Goal: Task Accomplishment & Management: Use online tool/utility

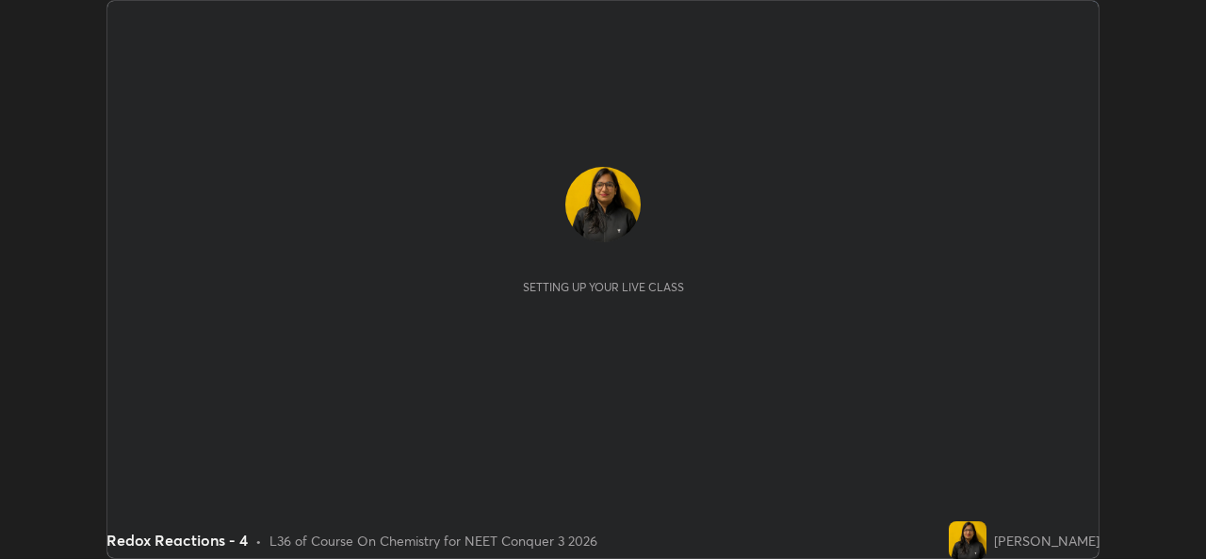
scroll to position [559, 1205]
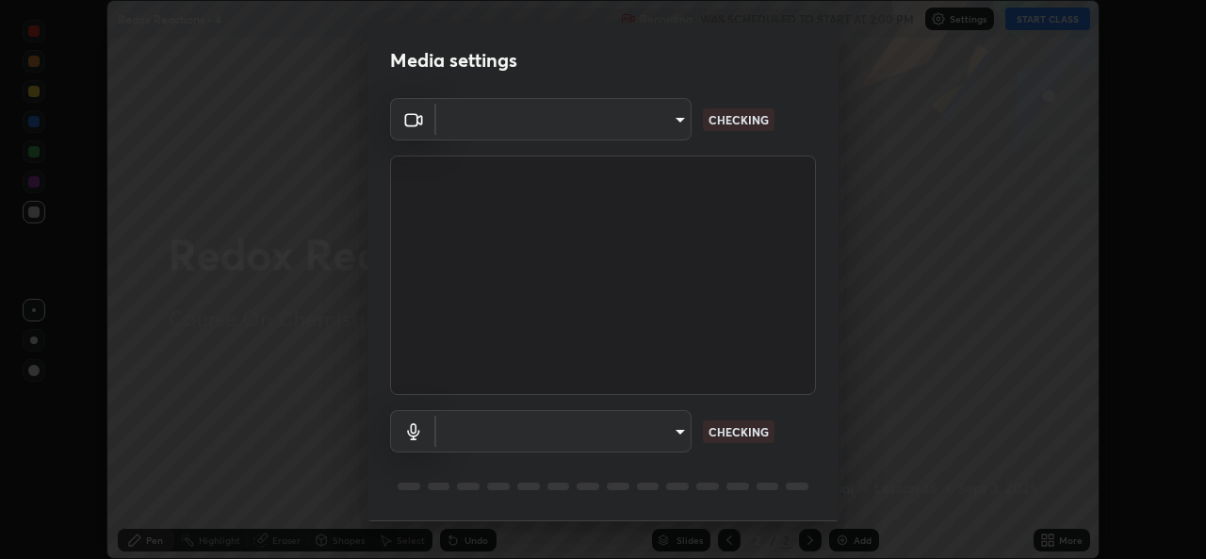
type input "9788daf0cbf52dd0d374ba9f0d4f11576c03820bc15fcf9a4a11f890b69d92bf"
click at [790, 408] on div "Microphone (High Definition Audio Device) 345f5d8304a1ab30e3d14ed5696ced08ebab0…" at bounding box center [603, 457] width 426 height 125
click at [660, 428] on body "Erase all Redox Reactions - 4 Recording WAS SCHEDULED TO START AT 2:00 PM Setti…" at bounding box center [603, 279] width 1206 height 559
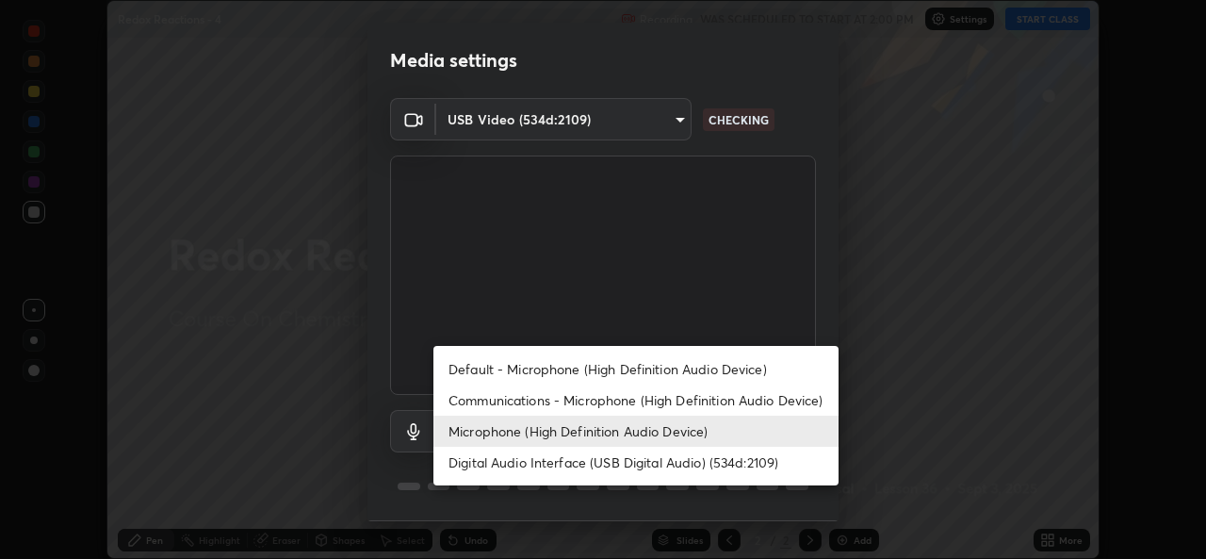
click at [633, 369] on li "Default - Microphone (High Definition Audio Device)" at bounding box center [635, 368] width 405 height 31
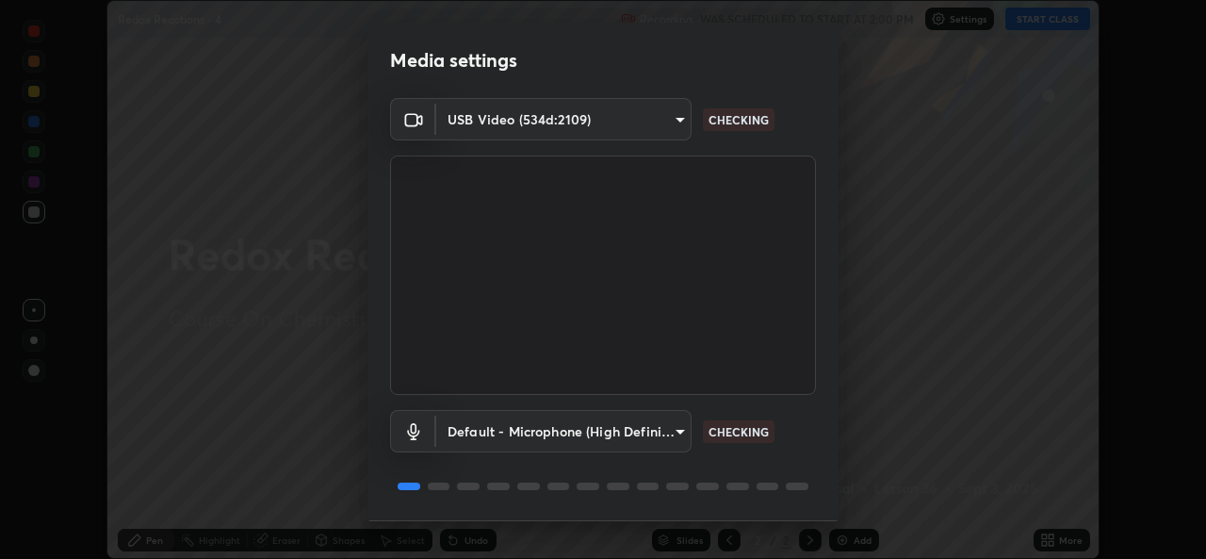
click at [666, 430] on body "Erase all Redox Reactions - 4 Recording WAS SCHEDULED TO START AT 2:00 PM Setti…" at bounding box center [603, 279] width 1206 height 559
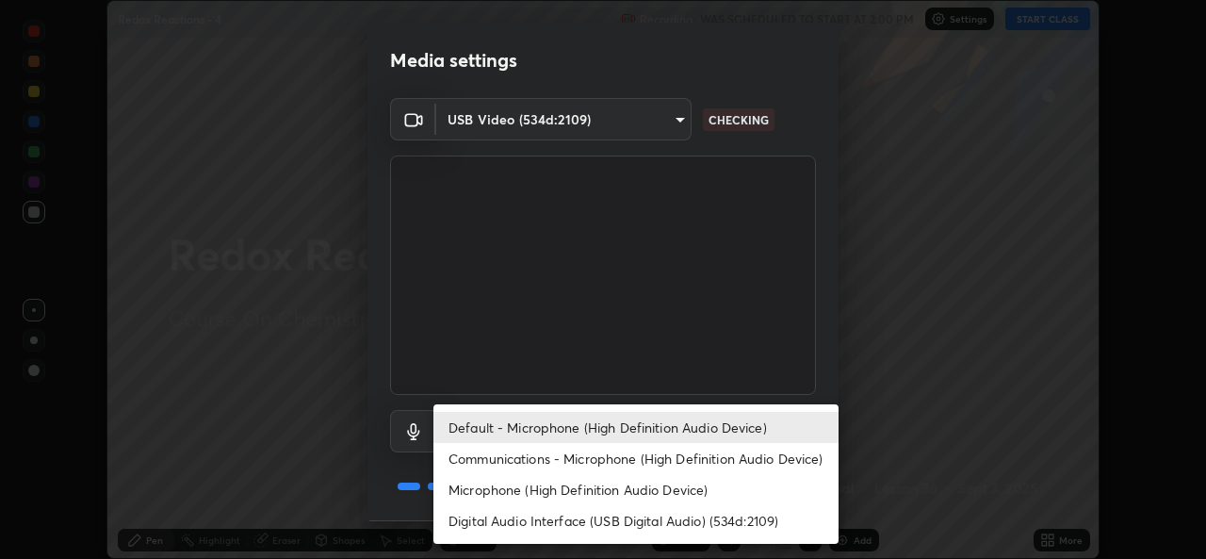
click at [661, 482] on li "Microphone (High Definition Audio Device)" at bounding box center [635, 489] width 405 height 31
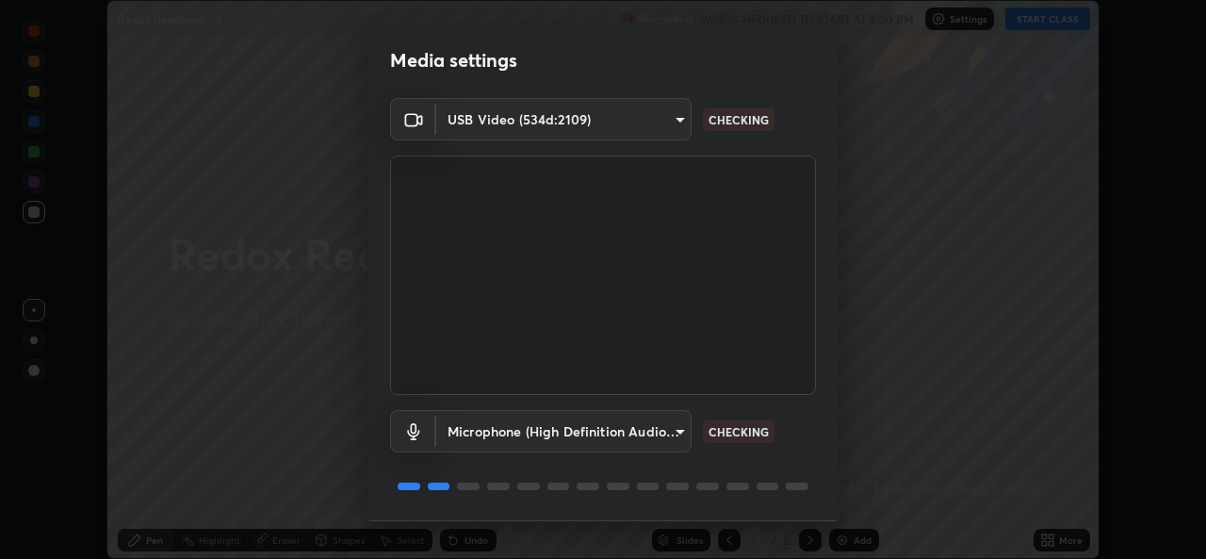
type input "345f5d8304a1ab30e3d14ed5696ced08ebab0189725ef91838db04cd8f5619d4"
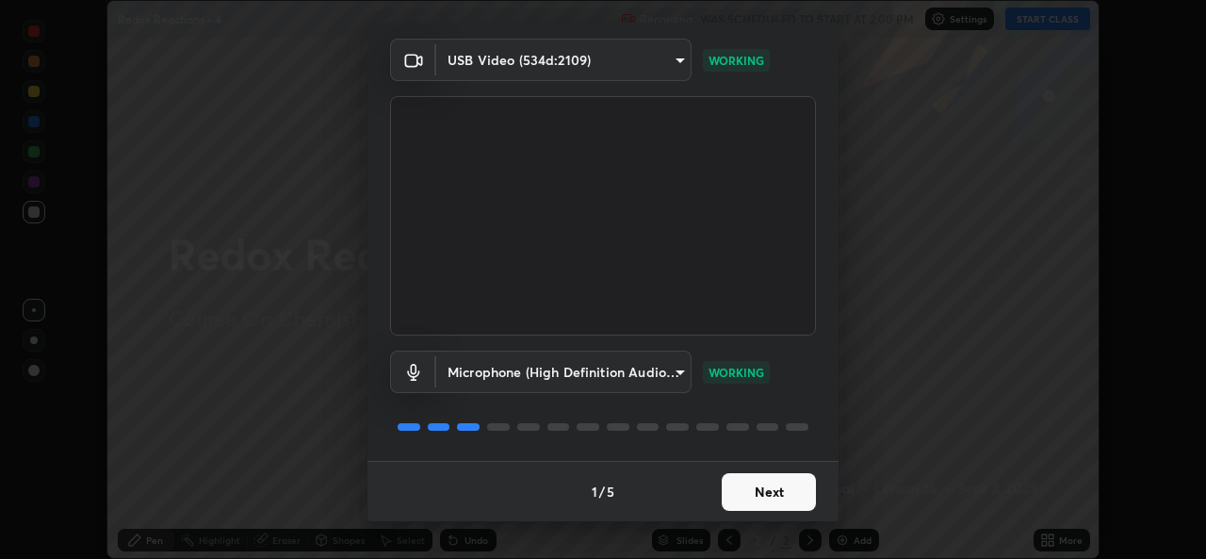
click at [768, 494] on button "Next" at bounding box center [769, 492] width 94 height 38
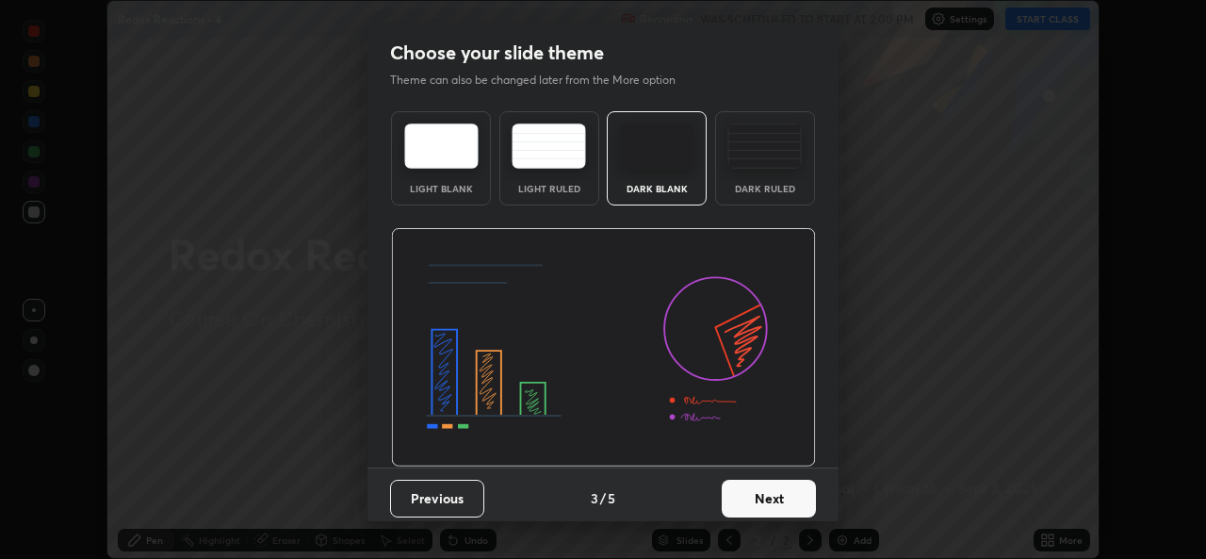
click at [776, 496] on button "Next" at bounding box center [769, 499] width 94 height 38
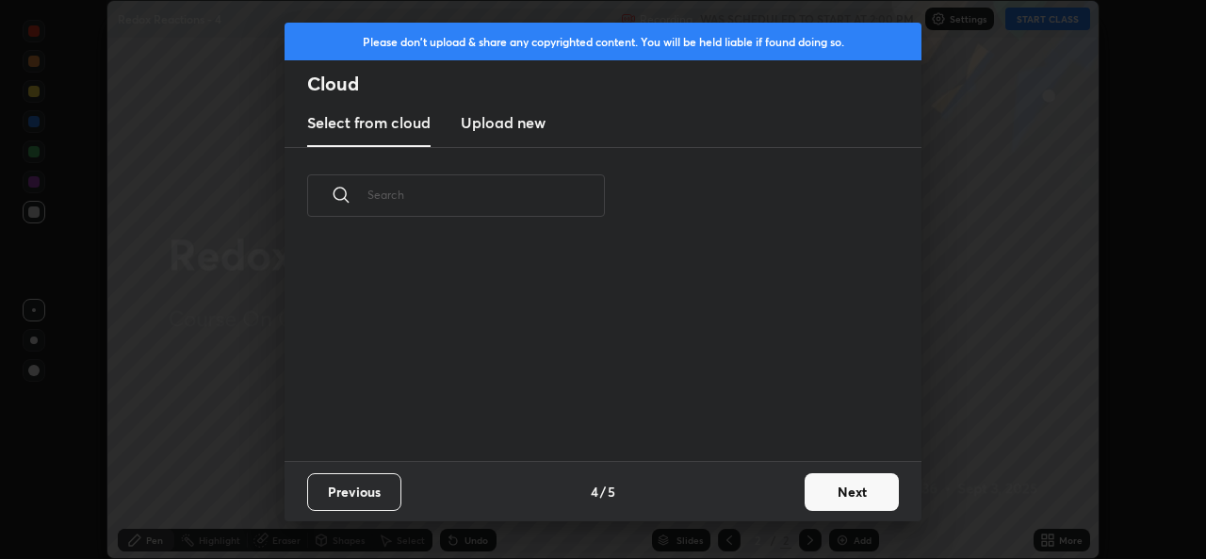
click at [859, 488] on button "Next" at bounding box center [852, 492] width 94 height 38
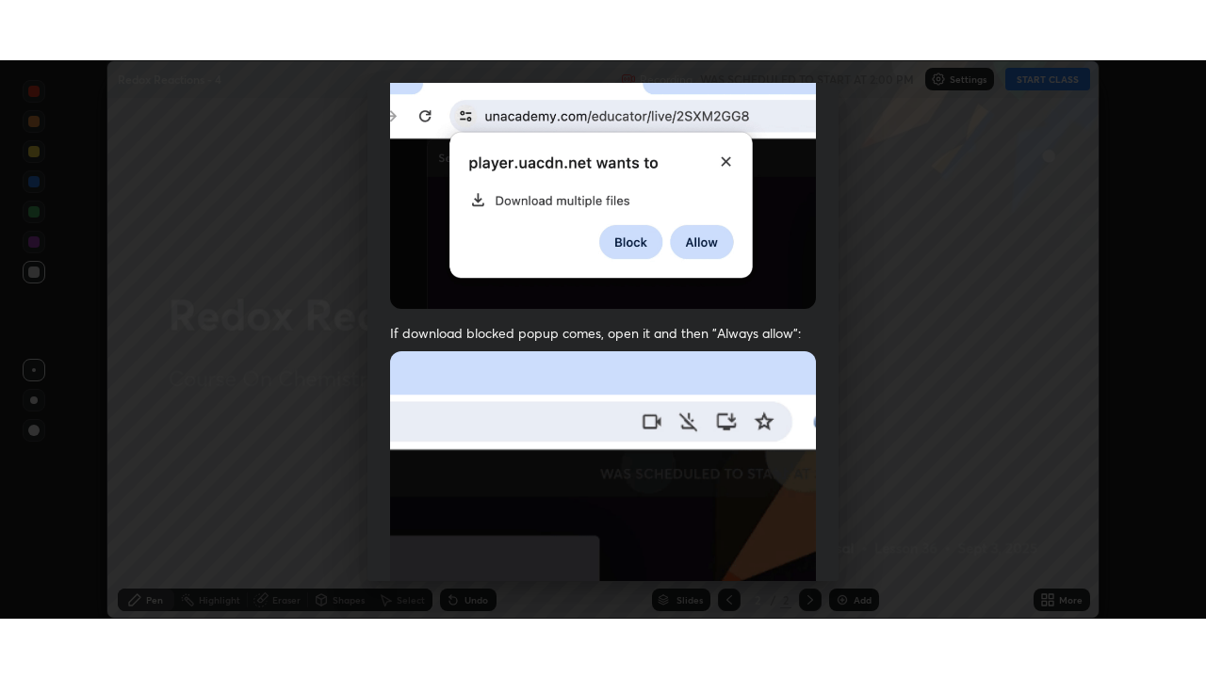
scroll to position [444, 0]
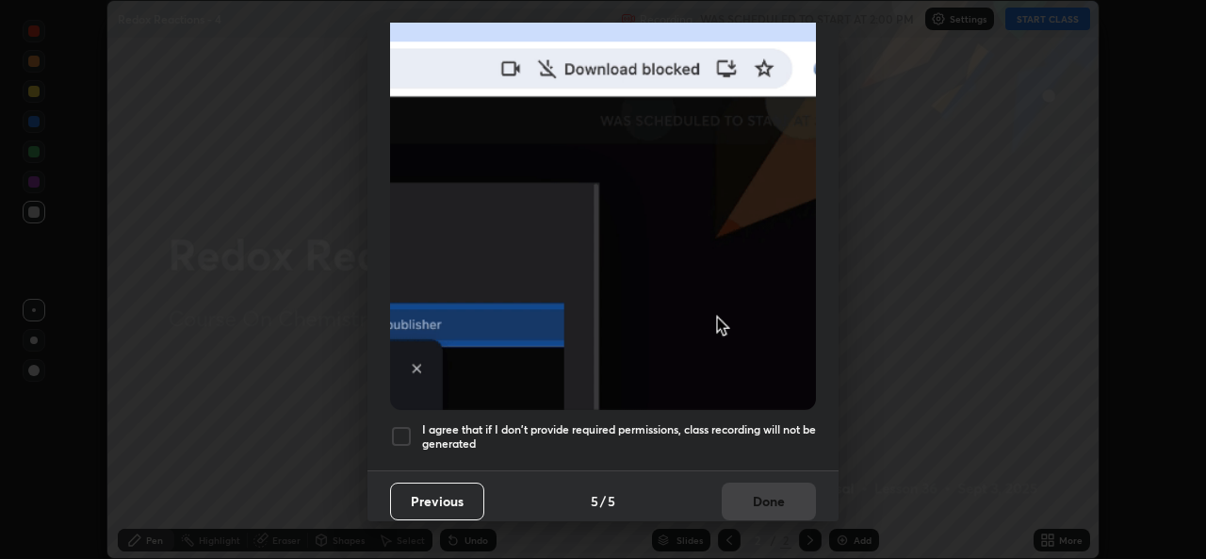
click at [405, 433] on div at bounding box center [401, 436] width 23 height 23
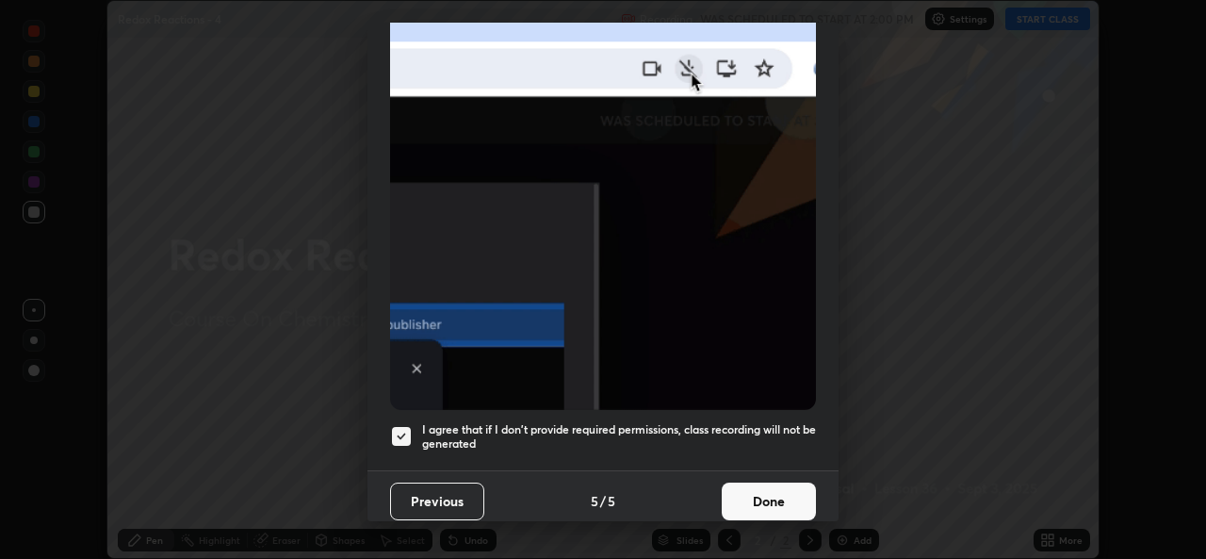
click at [773, 485] on button "Done" at bounding box center [769, 501] width 94 height 38
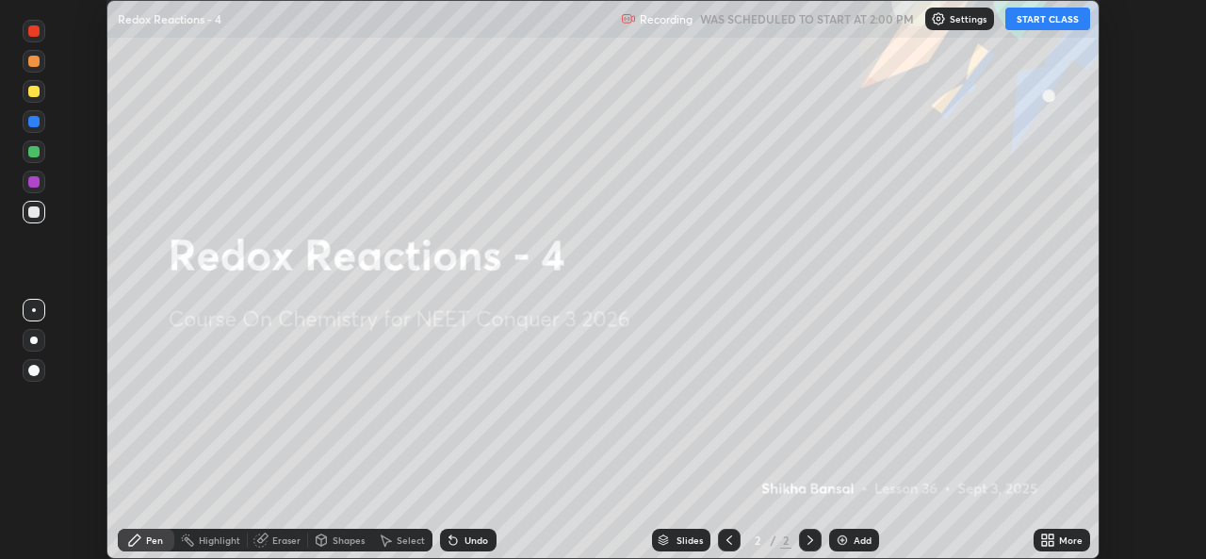
click at [1055, 25] on button "START CLASS" at bounding box center [1047, 19] width 85 height 23
click at [1048, 23] on button "START CLASS" at bounding box center [1047, 19] width 85 height 23
click at [1051, 544] on icon at bounding box center [1051, 543] width 5 height 5
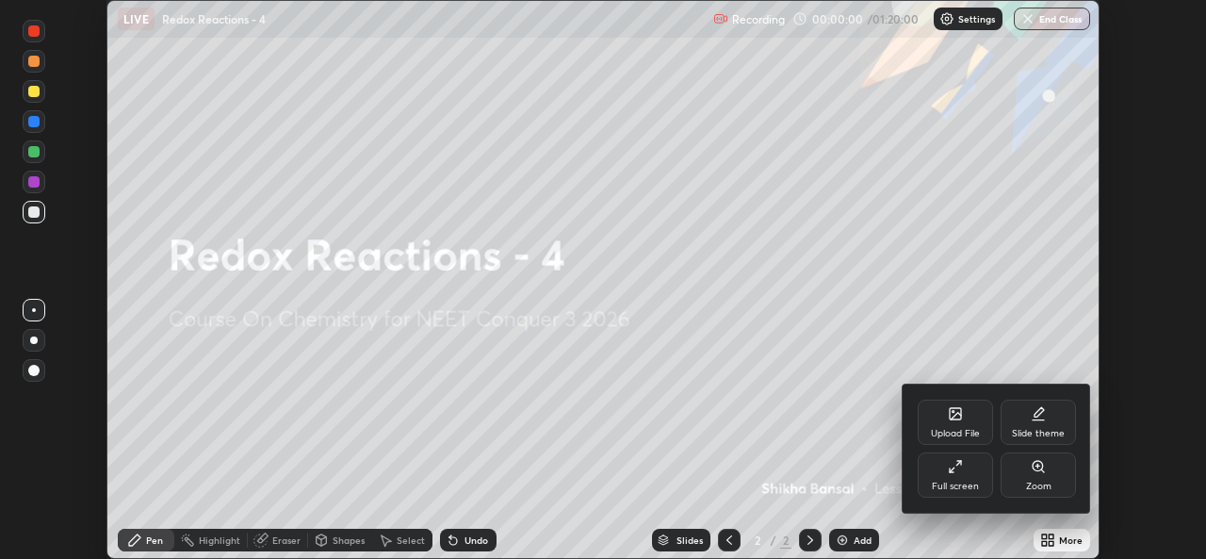
click at [963, 478] on div "Full screen" at bounding box center [955, 474] width 75 height 45
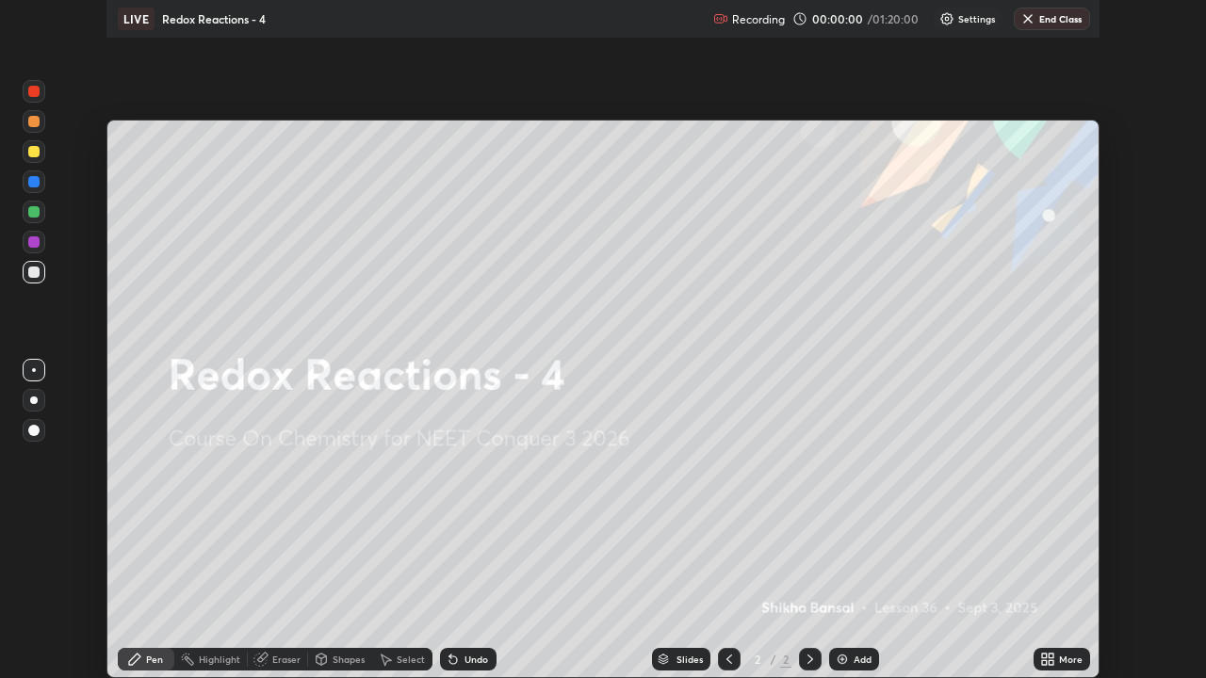
scroll to position [678, 1206]
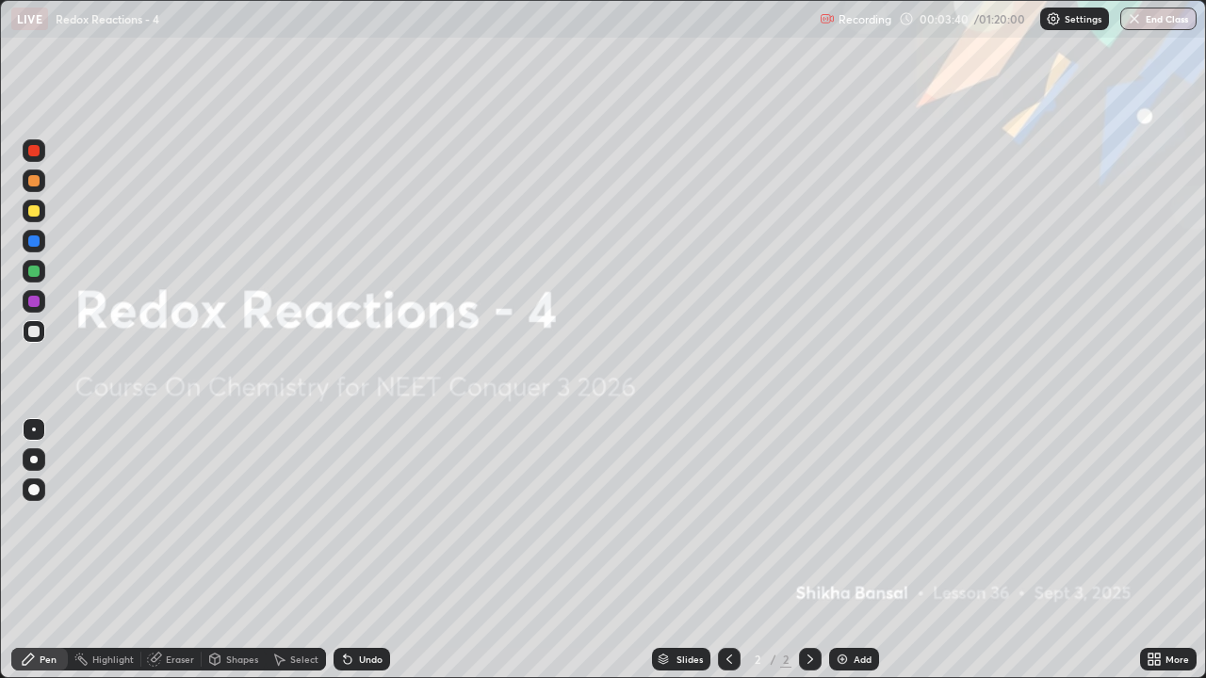
click at [841, 558] on img at bounding box center [842, 659] width 15 height 15
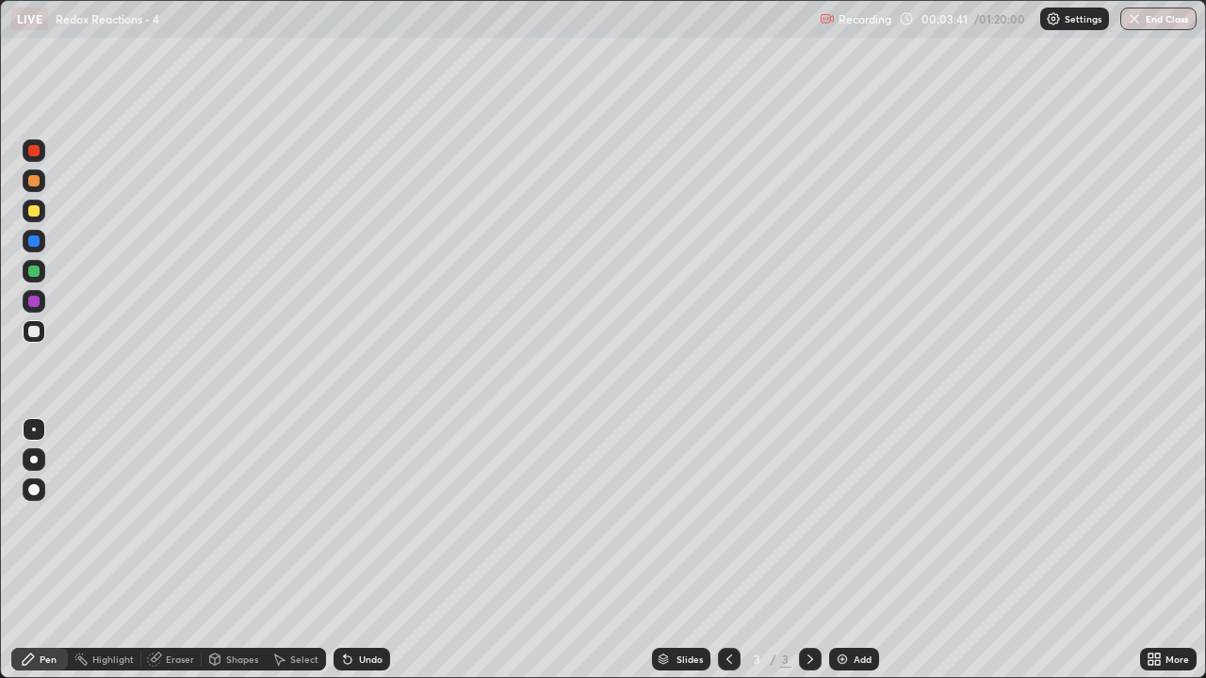
click at [38, 215] on div at bounding box center [33, 210] width 11 height 11
click at [37, 331] on div at bounding box center [33, 331] width 11 height 11
click at [38, 275] on div at bounding box center [33, 271] width 11 height 11
click at [42, 332] on div at bounding box center [34, 331] width 23 height 23
click at [37, 279] on div at bounding box center [34, 271] width 23 height 23
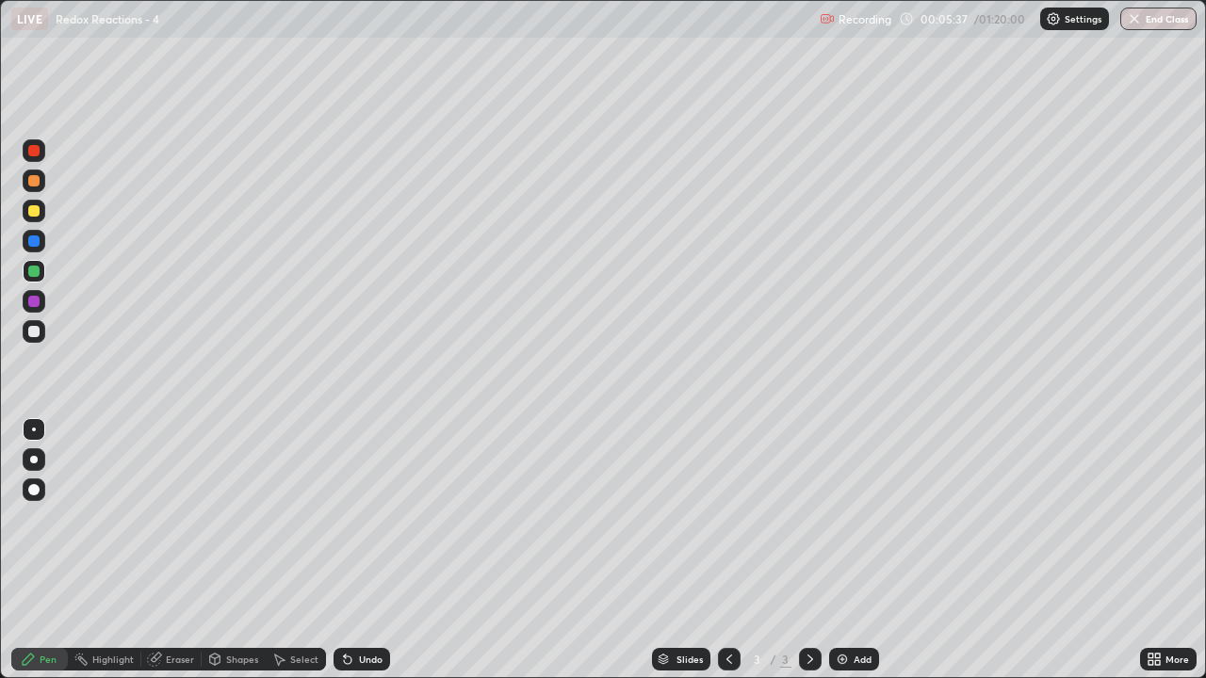
click at [42, 333] on div at bounding box center [34, 331] width 23 height 23
click at [35, 271] on div at bounding box center [33, 271] width 11 height 11
click at [41, 218] on div at bounding box center [34, 211] width 23 height 23
click at [43, 334] on div at bounding box center [34, 331] width 23 height 23
click at [849, 558] on div "Add" at bounding box center [854, 659] width 50 height 23
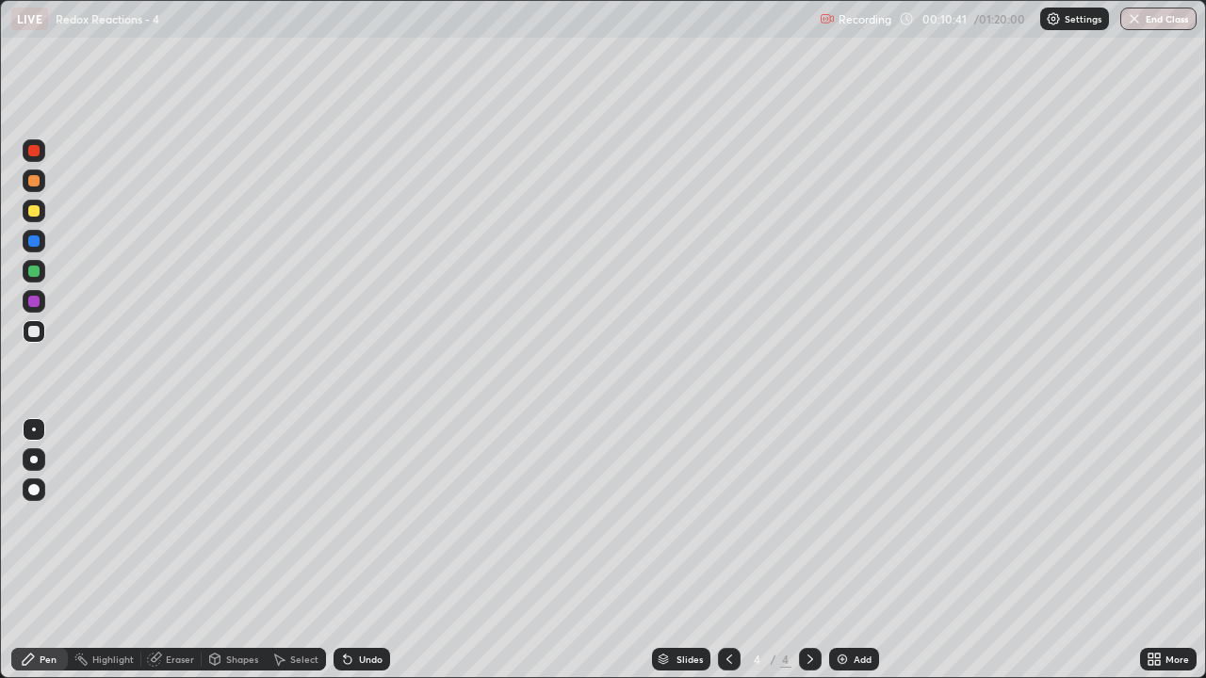
click at [37, 215] on div at bounding box center [33, 210] width 11 height 11
click at [40, 341] on div at bounding box center [34, 331] width 23 height 23
click at [163, 558] on div "Eraser" at bounding box center [171, 659] width 60 height 23
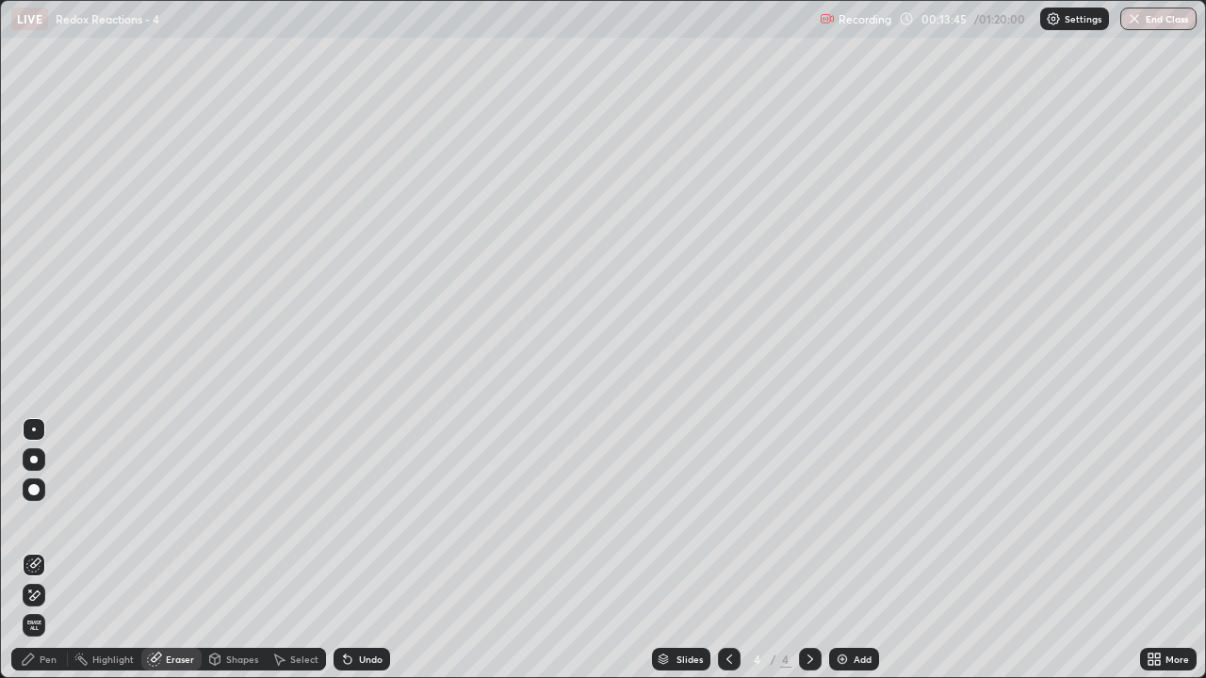
click at [48, 558] on div "Pen" at bounding box center [48, 659] width 17 height 9
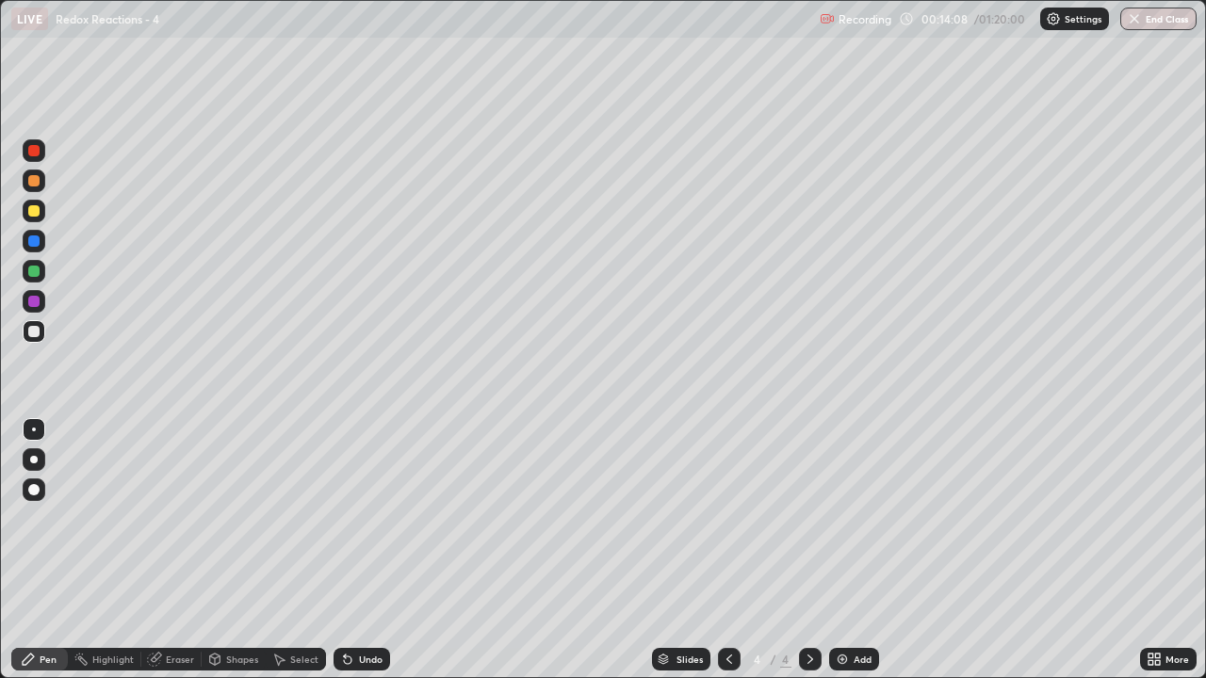
click at [42, 279] on div at bounding box center [34, 271] width 23 height 23
click at [41, 336] on div at bounding box center [34, 331] width 23 height 23
click at [39, 270] on div at bounding box center [33, 271] width 11 height 11
click at [41, 335] on div at bounding box center [34, 331] width 23 height 23
click at [41, 275] on div at bounding box center [34, 271] width 23 height 23
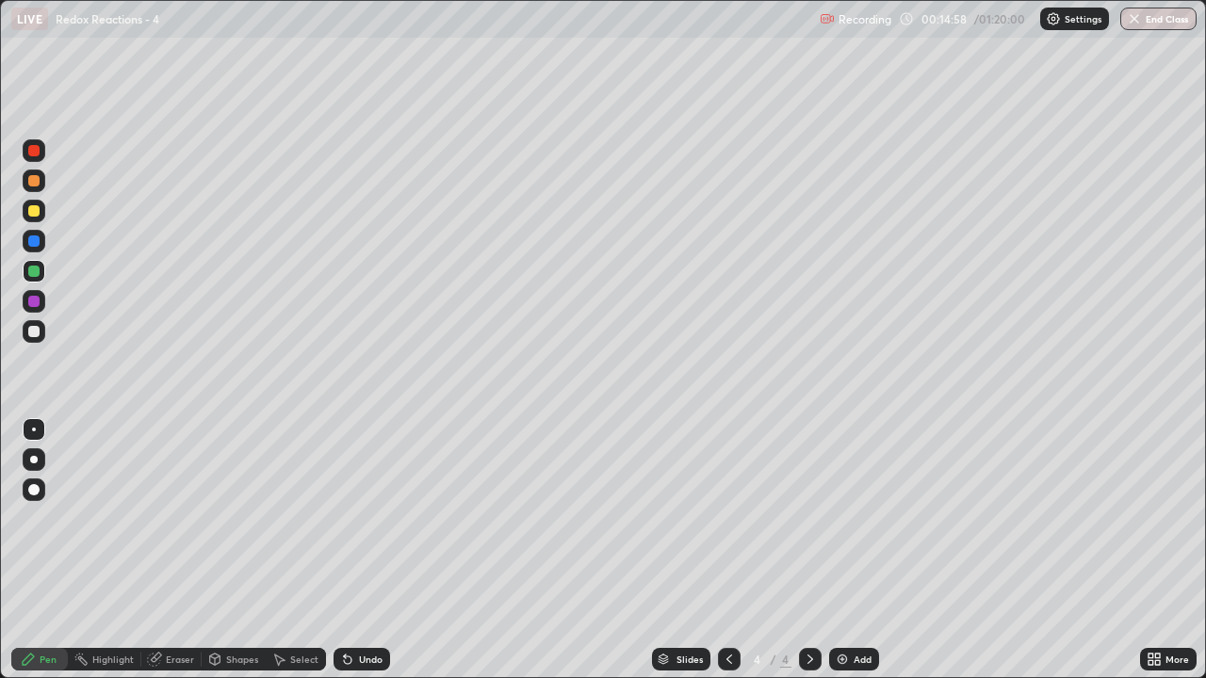
click at [41, 334] on div at bounding box center [34, 331] width 23 height 23
click at [849, 558] on div "Add" at bounding box center [854, 659] width 50 height 23
click at [44, 217] on div at bounding box center [34, 211] width 23 height 30
click at [39, 340] on div at bounding box center [34, 331] width 23 height 23
click at [38, 270] on div at bounding box center [33, 271] width 11 height 11
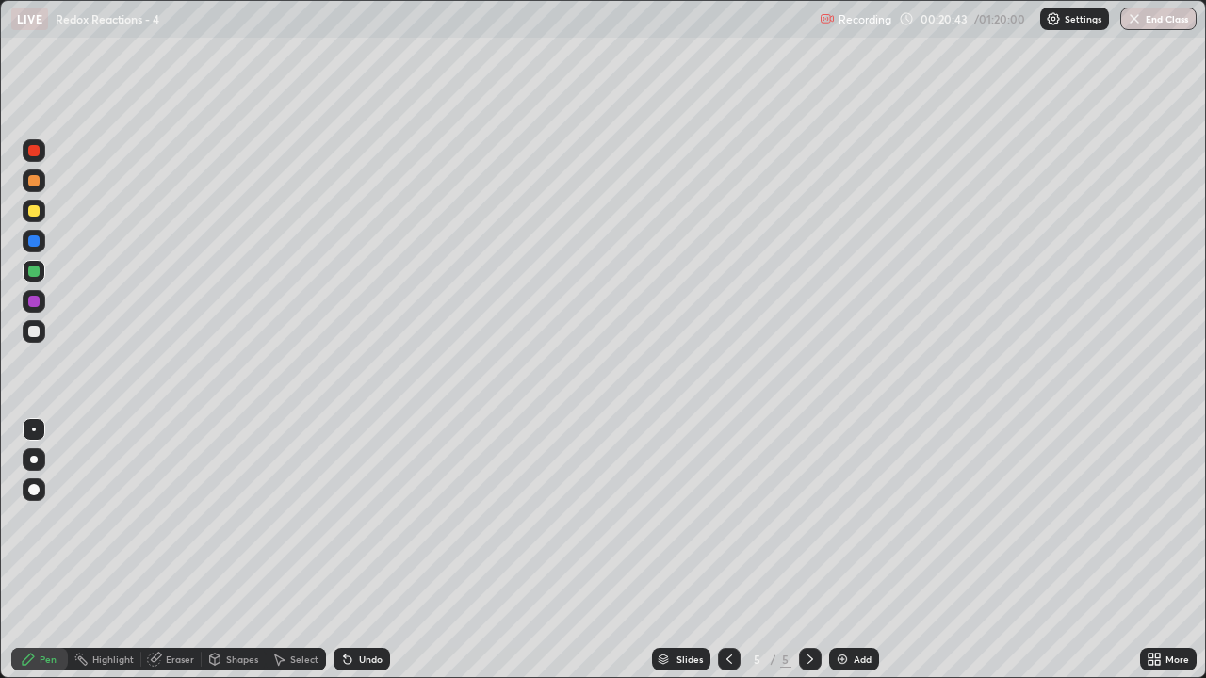
click at [39, 218] on div at bounding box center [34, 211] width 23 height 23
click at [42, 278] on div at bounding box center [34, 271] width 23 height 23
click at [40, 218] on div at bounding box center [34, 211] width 23 height 23
click at [727, 558] on icon at bounding box center [729, 659] width 15 height 15
click at [809, 558] on icon at bounding box center [810, 659] width 15 height 15
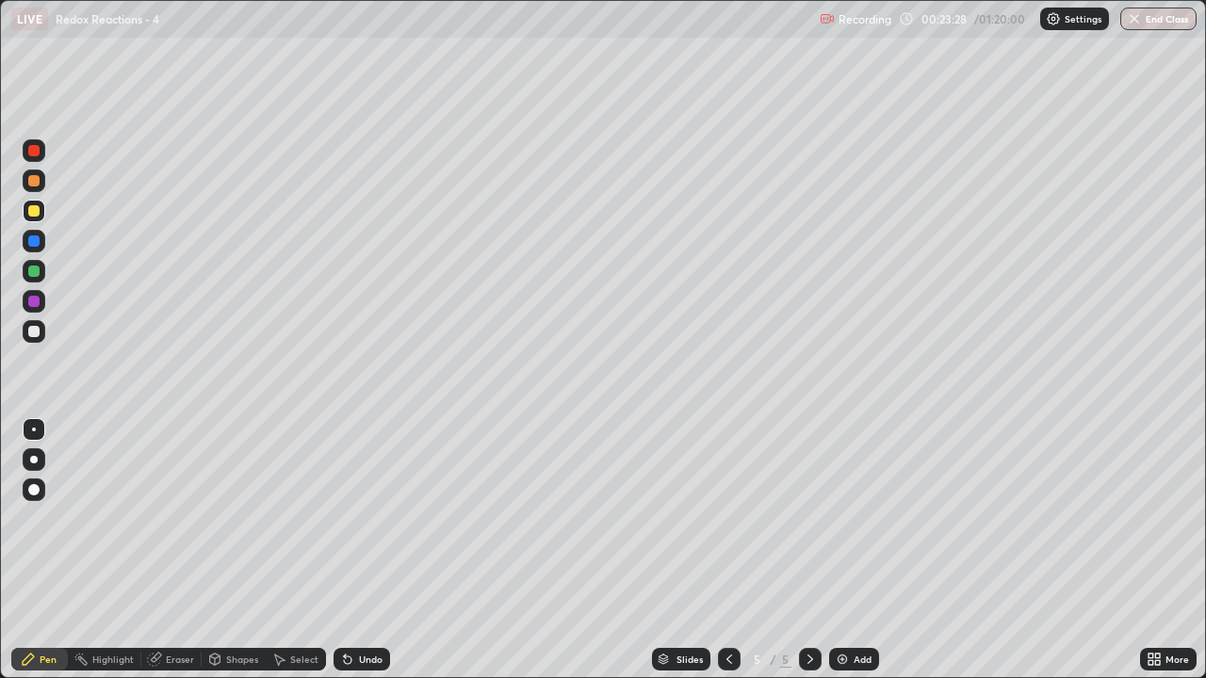
click at [44, 333] on div at bounding box center [34, 331] width 23 height 23
click at [36, 276] on div at bounding box center [33, 271] width 11 height 11
click at [363, 558] on div "Undo" at bounding box center [371, 659] width 24 height 9
click at [366, 558] on div "Undo" at bounding box center [371, 659] width 24 height 9
click at [360, 558] on div "Undo" at bounding box center [362, 659] width 57 height 23
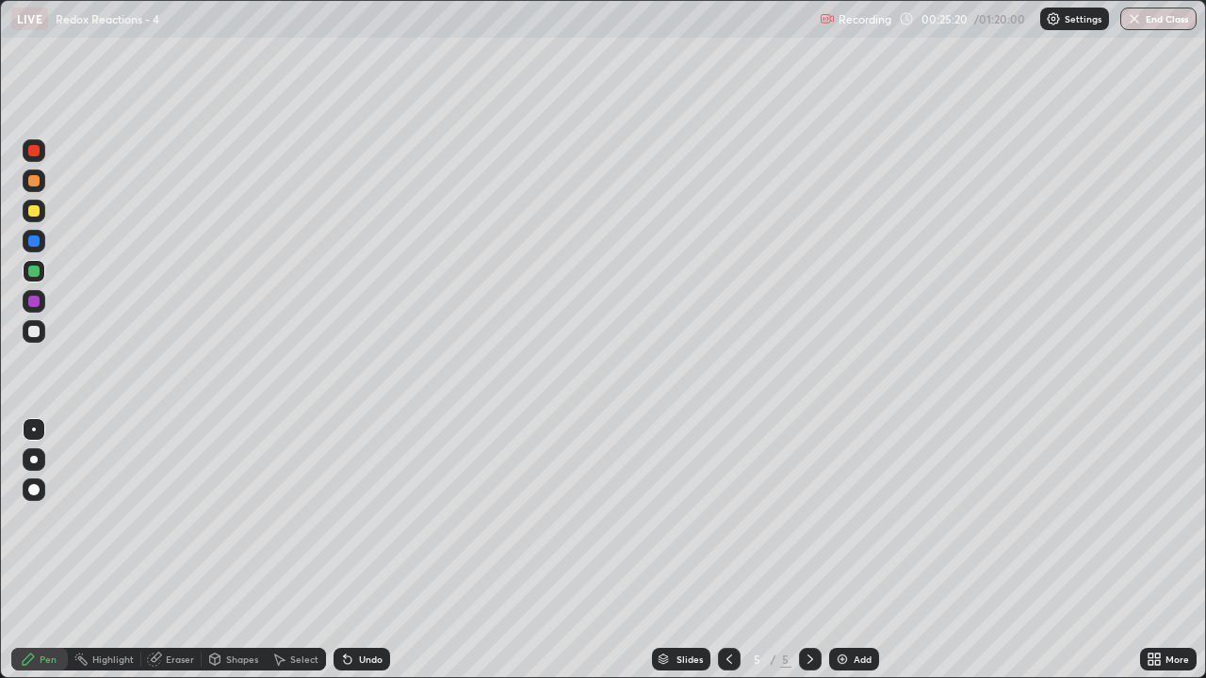
click at [363, 558] on div "Undo" at bounding box center [371, 659] width 24 height 9
click at [360, 558] on div "Undo" at bounding box center [362, 659] width 57 height 23
click at [361, 558] on div "Undo" at bounding box center [362, 659] width 57 height 23
click at [363, 558] on div "Undo" at bounding box center [362, 659] width 57 height 23
click at [366, 558] on div "Undo" at bounding box center [362, 659] width 57 height 23
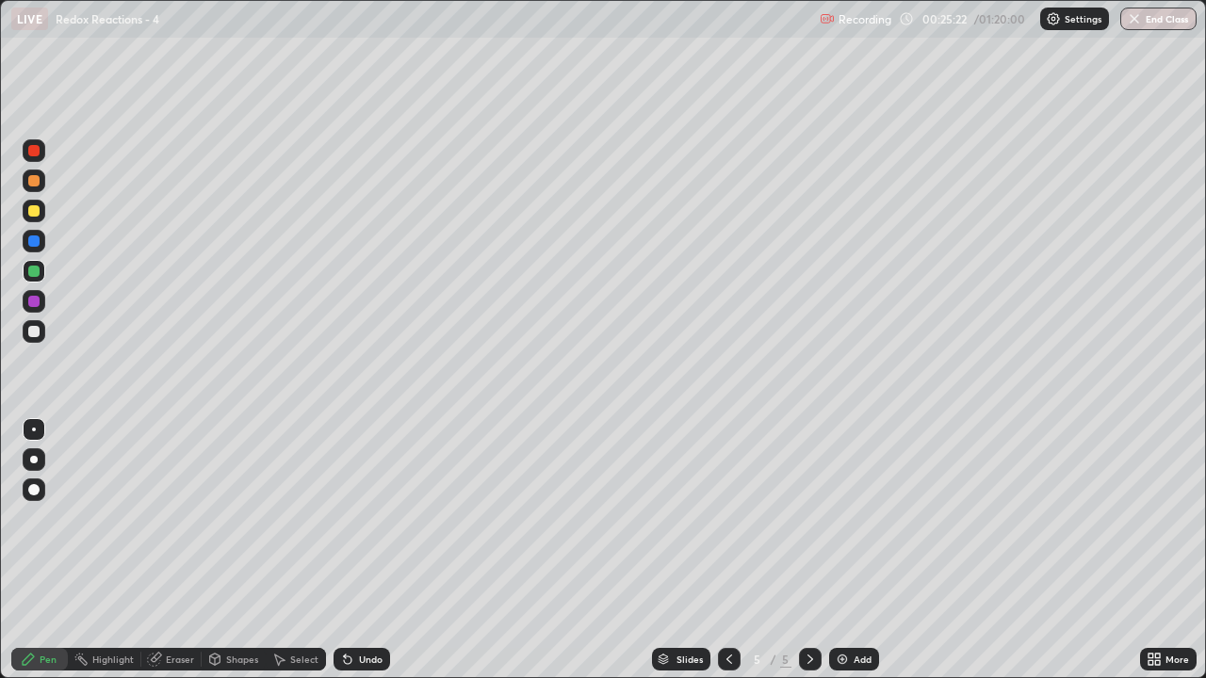
click at [360, 558] on div "Undo" at bounding box center [371, 659] width 24 height 9
click at [362, 558] on div "Undo" at bounding box center [371, 659] width 24 height 9
click at [363, 558] on div "Undo" at bounding box center [362, 659] width 57 height 23
click at [364, 558] on div "Undo" at bounding box center [362, 659] width 57 height 23
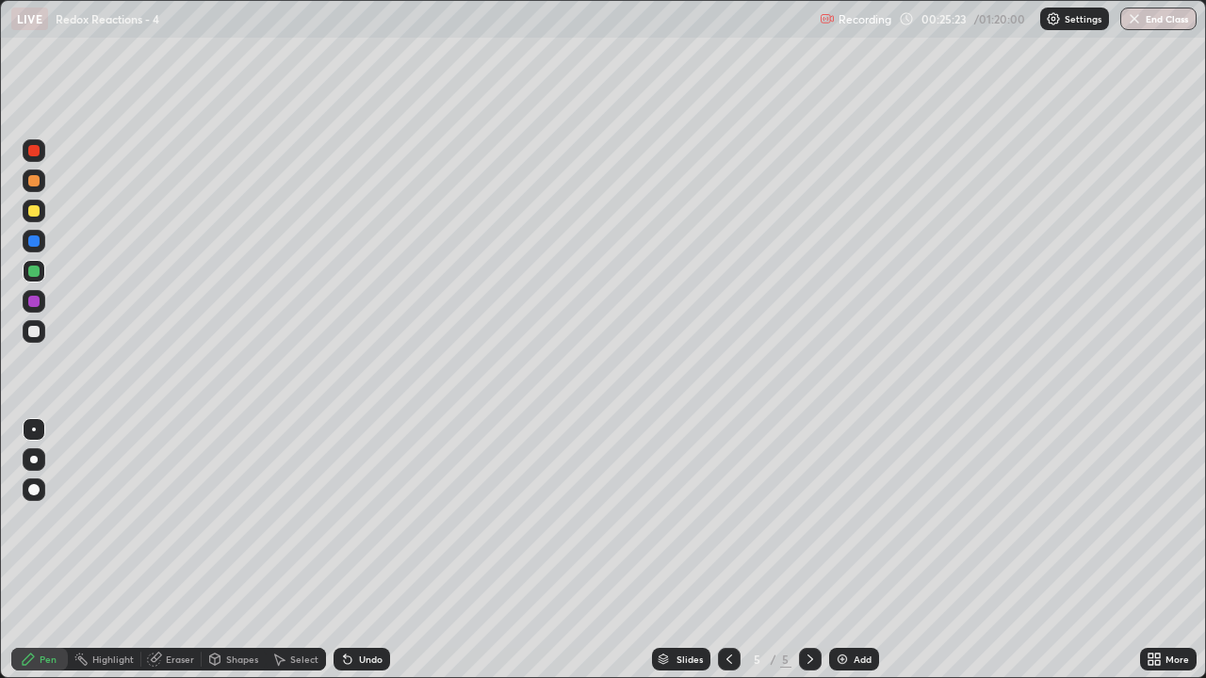
click at [363, 558] on div "Undo" at bounding box center [371, 659] width 24 height 9
click at [359, 558] on div "Undo" at bounding box center [371, 659] width 24 height 9
click at [38, 216] on div at bounding box center [33, 210] width 11 height 11
click at [856, 558] on div "Add" at bounding box center [863, 659] width 18 height 9
click at [34, 211] on div at bounding box center [33, 210] width 11 height 11
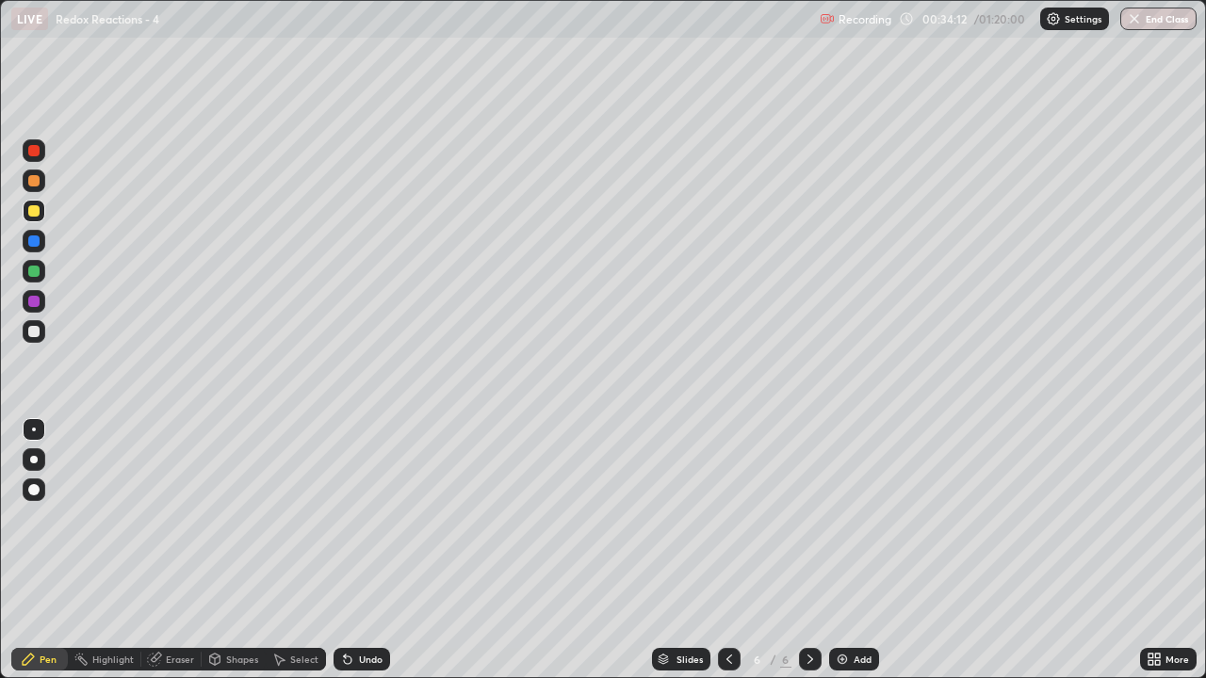
click at [42, 341] on div at bounding box center [34, 332] width 23 height 30
click at [37, 218] on div at bounding box center [34, 211] width 23 height 23
click at [36, 268] on div at bounding box center [33, 271] width 11 height 11
click at [37, 219] on div at bounding box center [34, 211] width 23 height 23
click at [42, 276] on div at bounding box center [34, 271] width 23 height 23
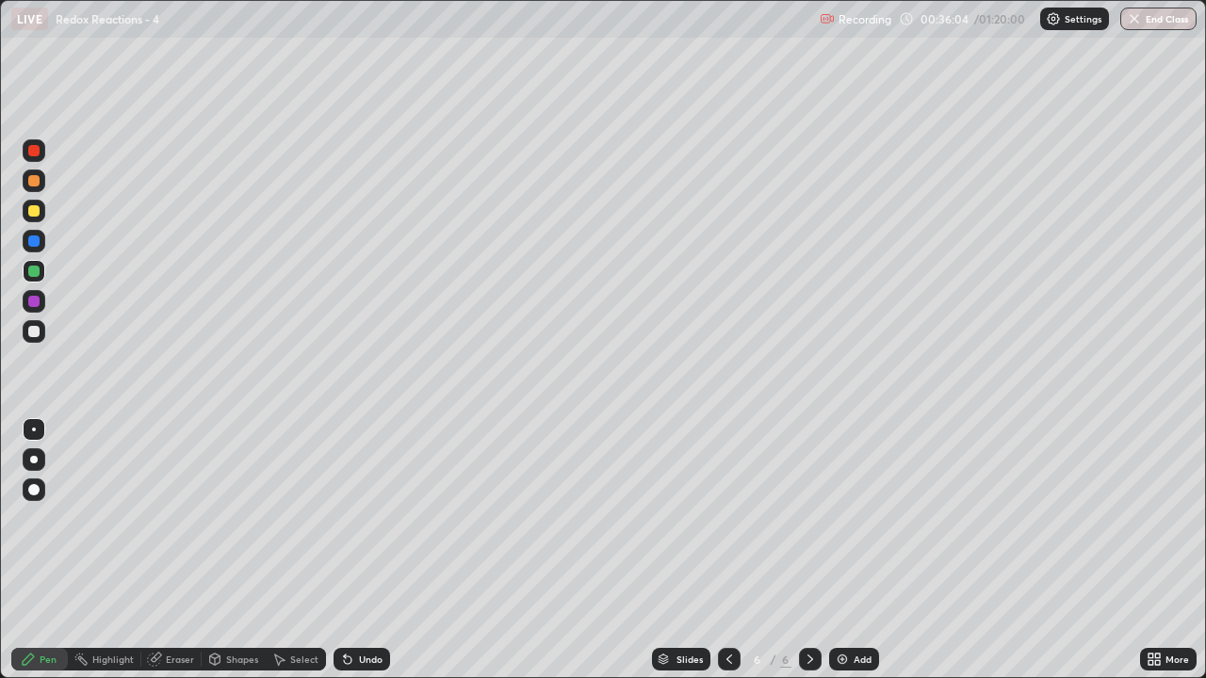
click at [37, 338] on div at bounding box center [34, 331] width 23 height 23
click at [368, 558] on div "Undo" at bounding box center [371, 659] width 24 height 9
click at [365, 558] on div "Undo" at bounding box center [371, 659] width 24 height 9
click at [849, 558] on div "Add" at bounding box center [854, 659] width 50 height 23
click at [33, 208] on div at bounding box center [33, 210] width 11 height 11
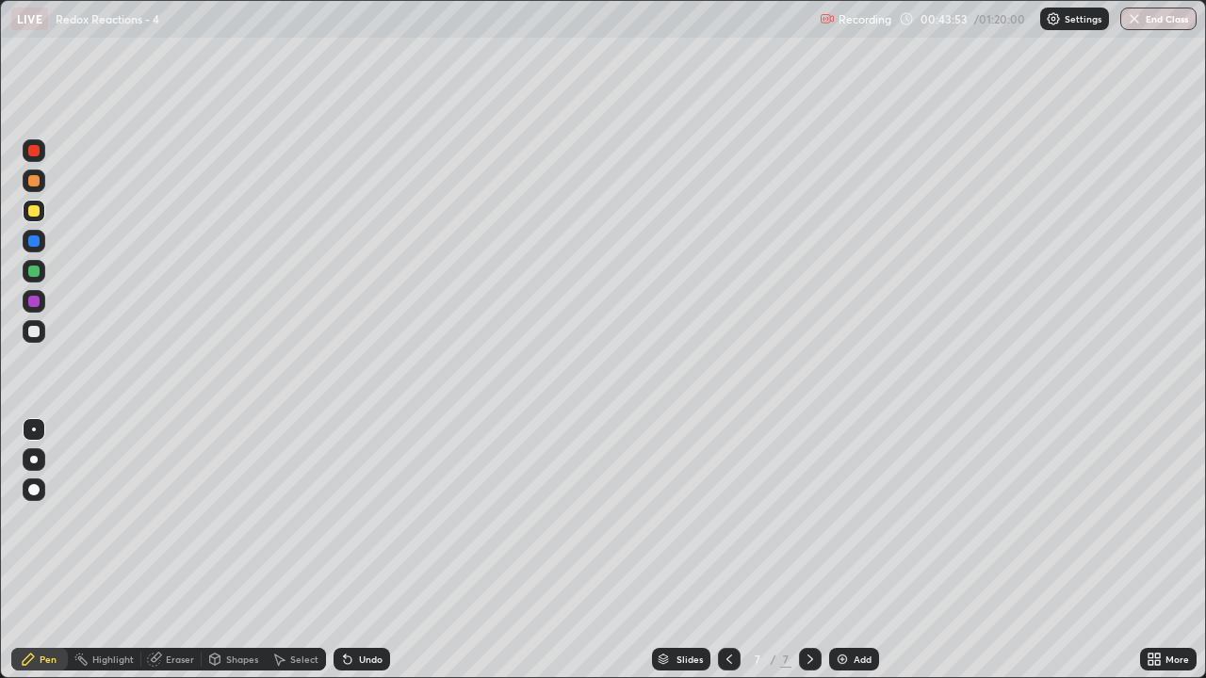
click at [37, 333] on div at bounding box center [33, 331] width 11 height 11
click at [41, 275] on div at bounding box center [34, 271] width 23 height 23
click at [41, 333] on div at bounding box center [34, 331] width 23 height 23
click at [848, 558] on div "Add" at bounding box center [854, 659] width 50 height 23
click at [35, 211] on div at bounding box center [33, 210] width 11 height 11
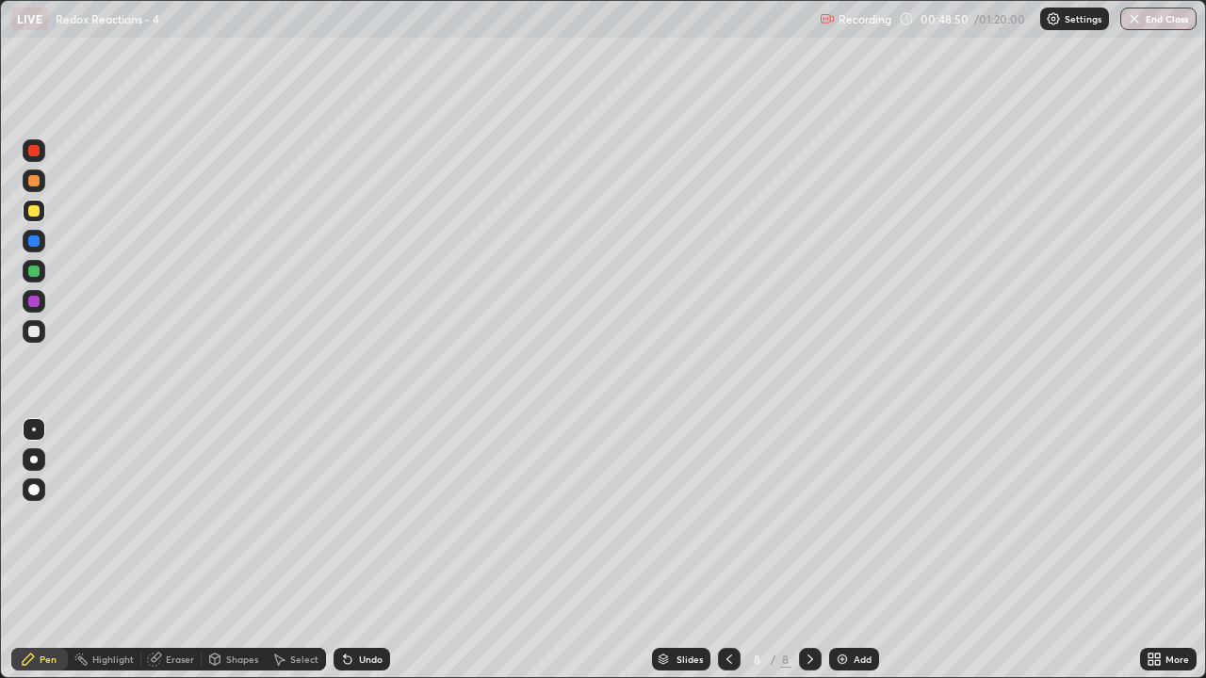
click at [38, 339] on div at bounding box center [34, 331] width 23 height 23
click at [727, 558] on icon at bounding box center [730, 659] width 6 height 9
click at [718, 558] on div at bounding box center [729, 659] width 23 height 23
click at [817, 558] on div at bounding box center [810, 659] width 23 height 23
click at [809, 558] on icon at bounding box center [810, 659] width 15 height 15
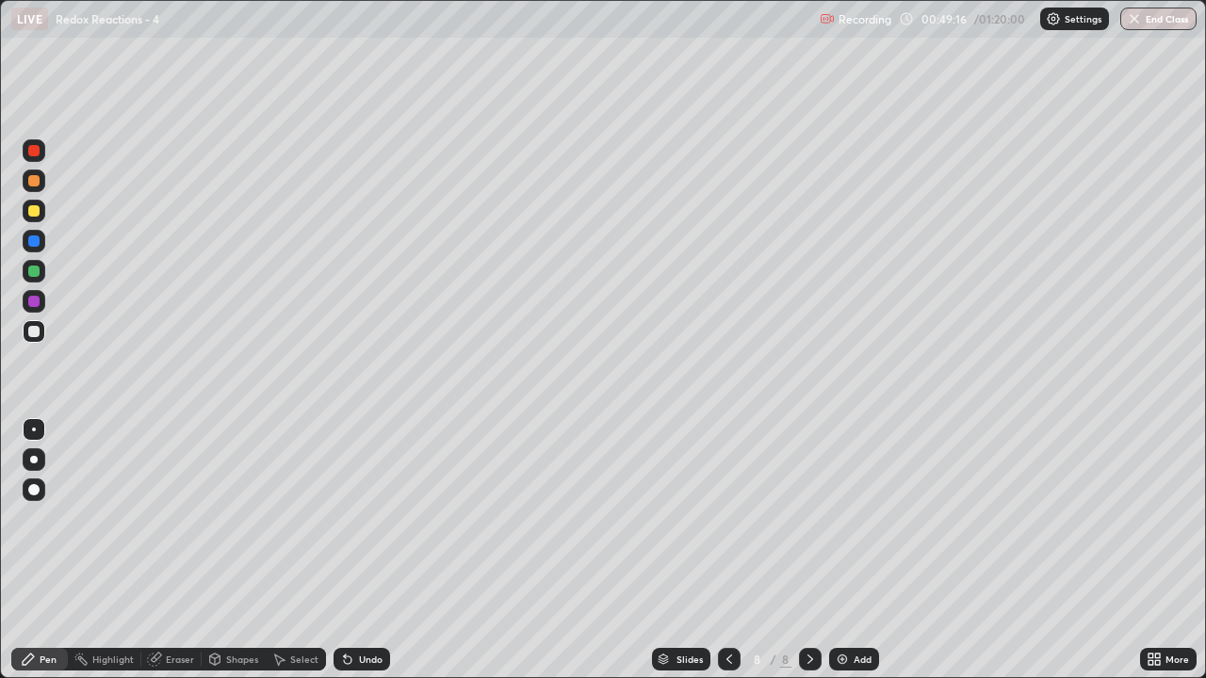
click at [38, 269] on div at bounding box center [33, 271] width 11 height 11
click at [41, 218] on div at bounding box center [34, 211] width 23 height 23
click at [41, 342] on div at bounding box center [34, 331] width 23 height 23
click at [40, 282] on div at bounding box center [34, 271] width 23 height 23
click at [734, 558] on icon at bounding box center [729, 659] width 15 height 15
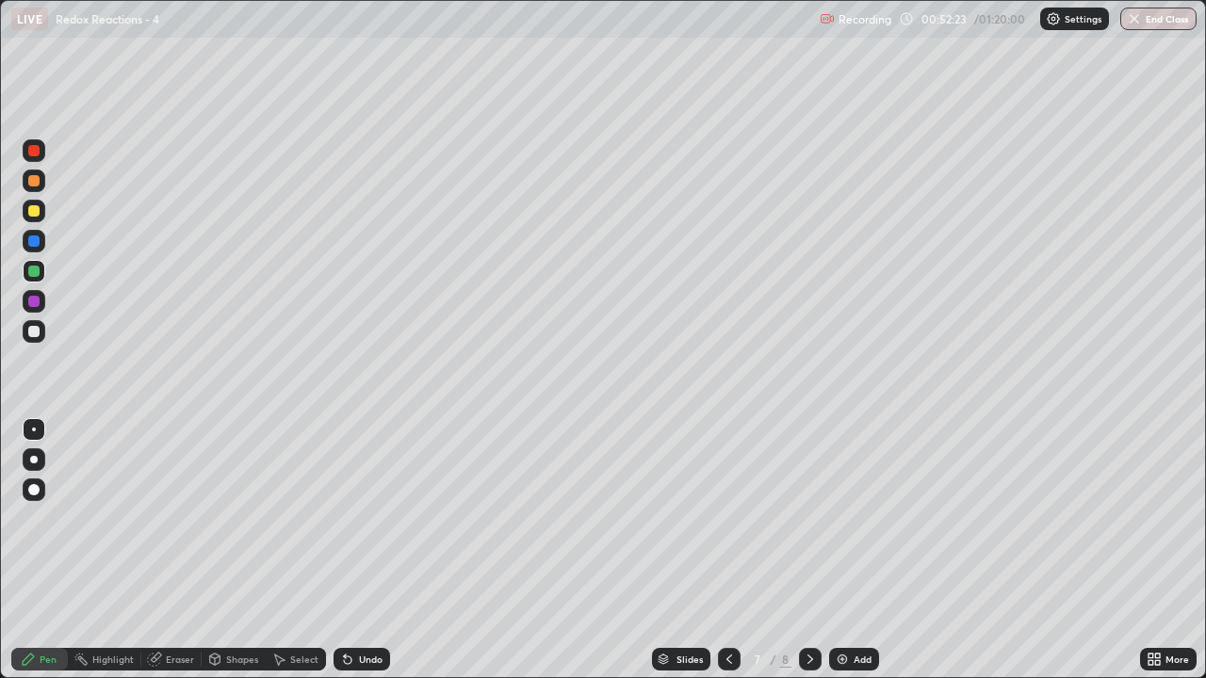
click at [737, 558] on div at bounding box center [729, 659] width 23 height 23
click at [816, 558] on div at bounding box center [810, 659] width 23 height 23
click at [819, 558] on div at bounding box center [810, 660] width 23 height 38
click at [849, 558] on div "Add" at bounding box center [854, 659] width 50 height 23
click at [39, 214] on div at bounding box center [34, 211] width 23 height 23
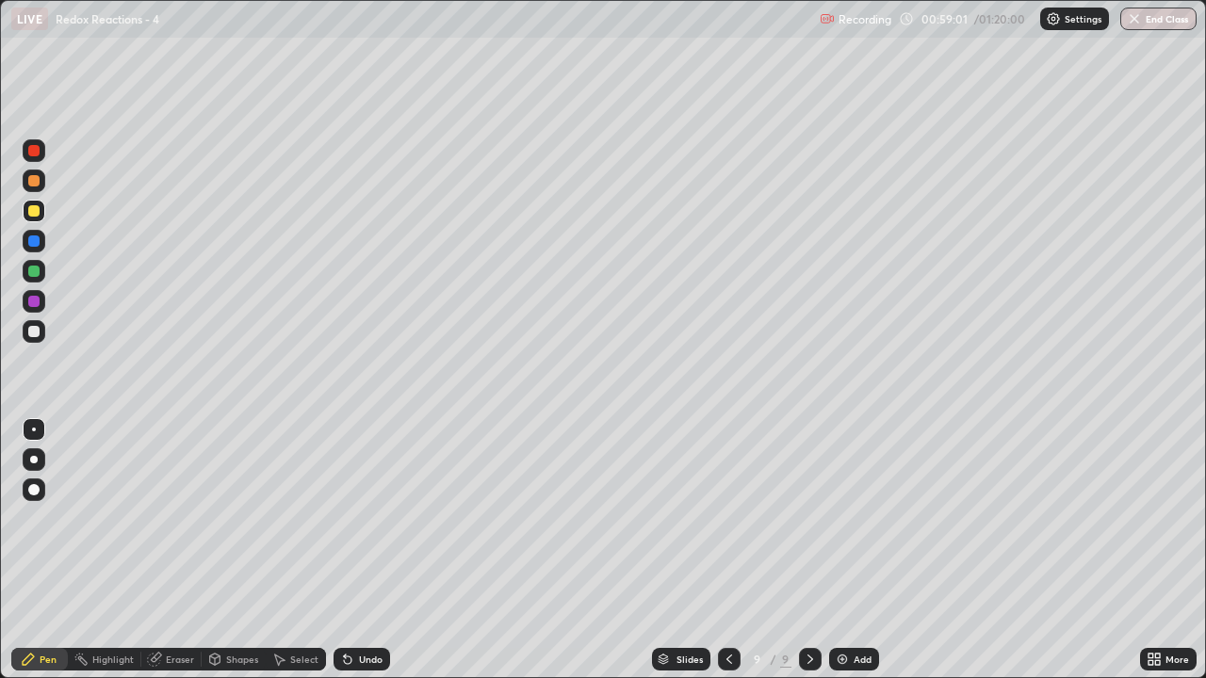
click at [31, 274] on div at bounding box center [33, 271] width 11 height 11
click at [39, 215] on div at bounding box center [33, 210] width 11 height 11
click at [35, 332] on div at bounding box center [33, 331] width 11 height 11
click at [41, 272] on div at bounding box center [34, 271] width 23 height 23
click at [36, 210] on div at bounding box center [33, 210] width 11 height 11
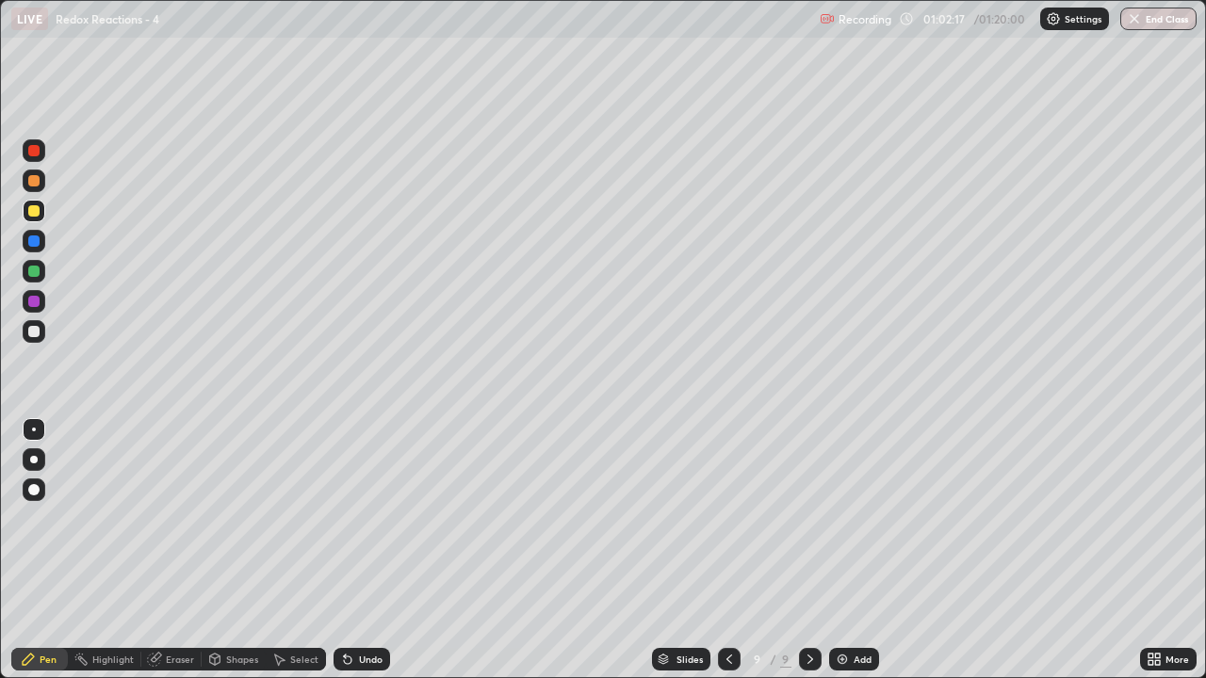
click at [841, 558] on img at bounding box center [842, 659] width 15 height 15
click at [35, 332] on div at bounding box center [33, 331] width 11 height 11
click at [30, 273] on div at bounding box center [33, 271] width 11 height 11
click at [38, 333] on div at bounding box center [33, 331] width 11 height 11
click at [42, 277] on div at bounding box center [34, 271] width 23 height 23
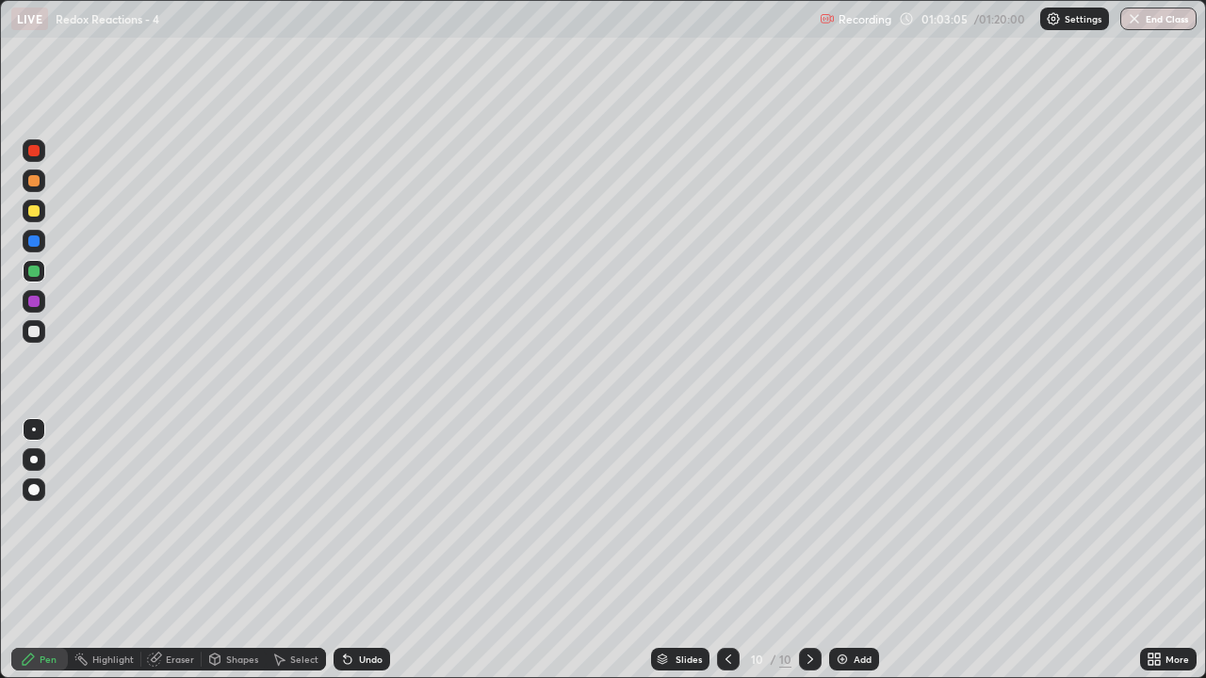
click at [35, 211] on div at bounding box center [33, 210] width 11 height 11
click at [724, 558] on icon at bounding box center [728, 659] width 15 height 15
click at [809, 558] on icon at bounding box center [810, 659] width 15 height 15
click at [864, 558] on div "Add" at bounding box center [863, 659] width 18 height 9
click at [41, 341] on div at bounding box center [34, 331] width 23 height 23
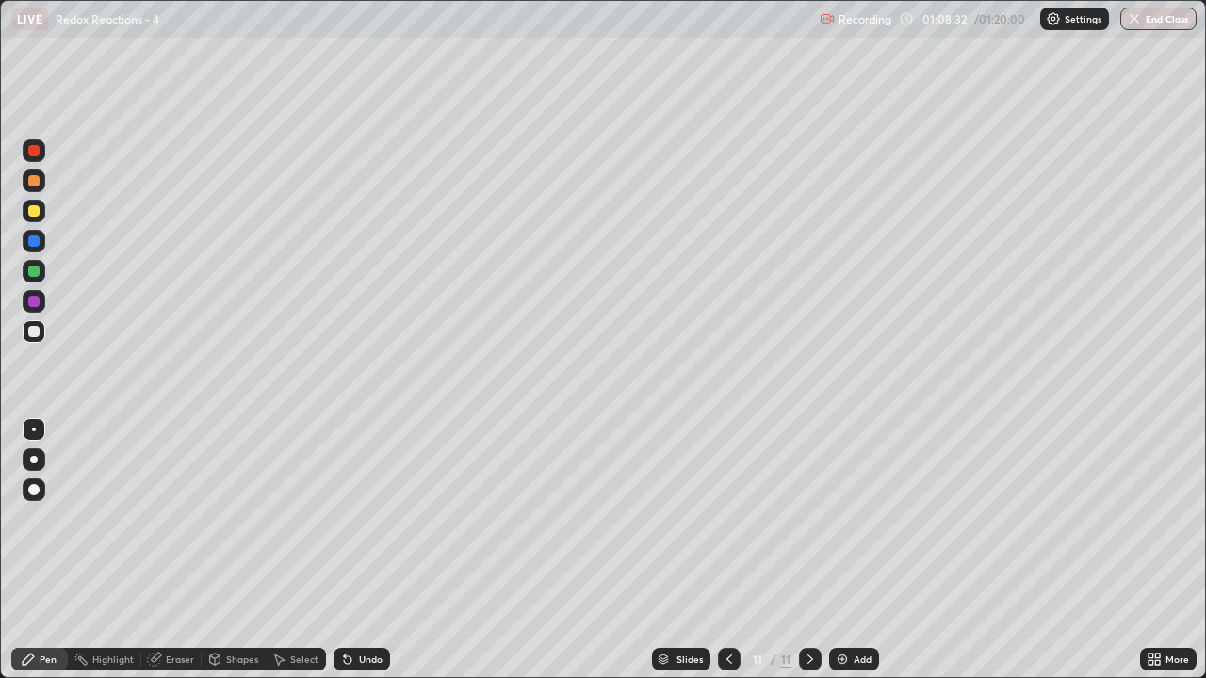
click at [34, 279] on div at bounding box center [34, 271] width 23 height 23
click at [35, 219] on div at bounding box center [34, 211] width 23 height 23
click at [41, 336] on div at bounding box center [34, 331] width 23 height 23
click at [39, 276] on div at bounding box center [34, 271] width 23 height 23
click at [183, 558] on div "Eraser" at bounding box center [180, 659] width 28 height 9
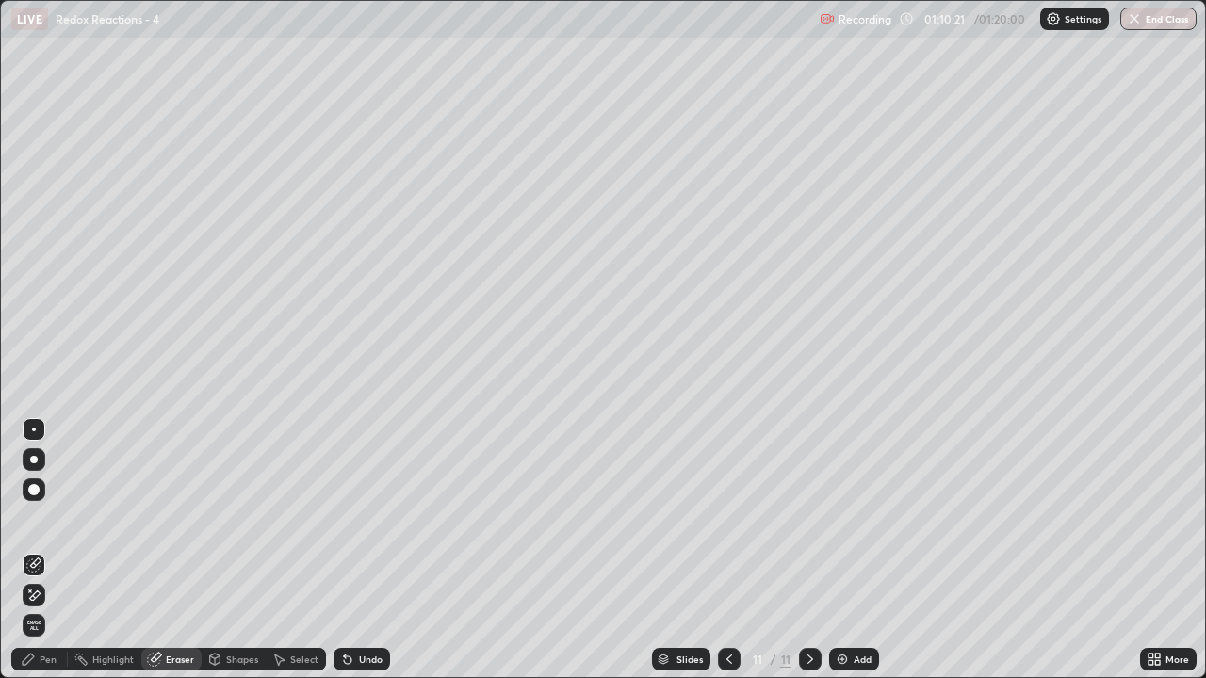
click at [43, 558] on div "Pen" at bounding box center [48, 659] width 17 height 9
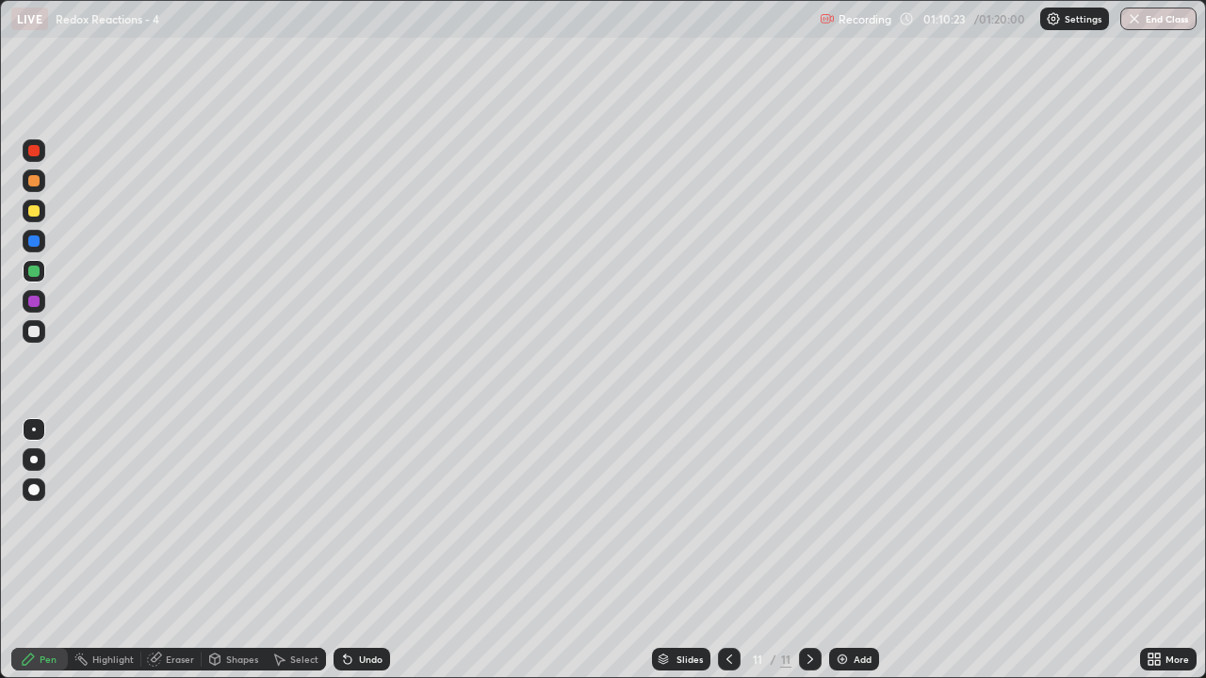
click at [40, 339] on div at bounding box center [34, 331] width 23 height 23
click at [353, 558] on div "Undo" at bounding box center [362, 659] width 57 height 23
click at [354, 558] on div "Undo" at bounding box center [362, 659] width 57 height 23
click at [359, 558] on div "Undo" at bounding box center [371, 659] width 24 height 9
click at [363, 558] on div "Undo" at bounding box center [371, 659] width 24 height 9
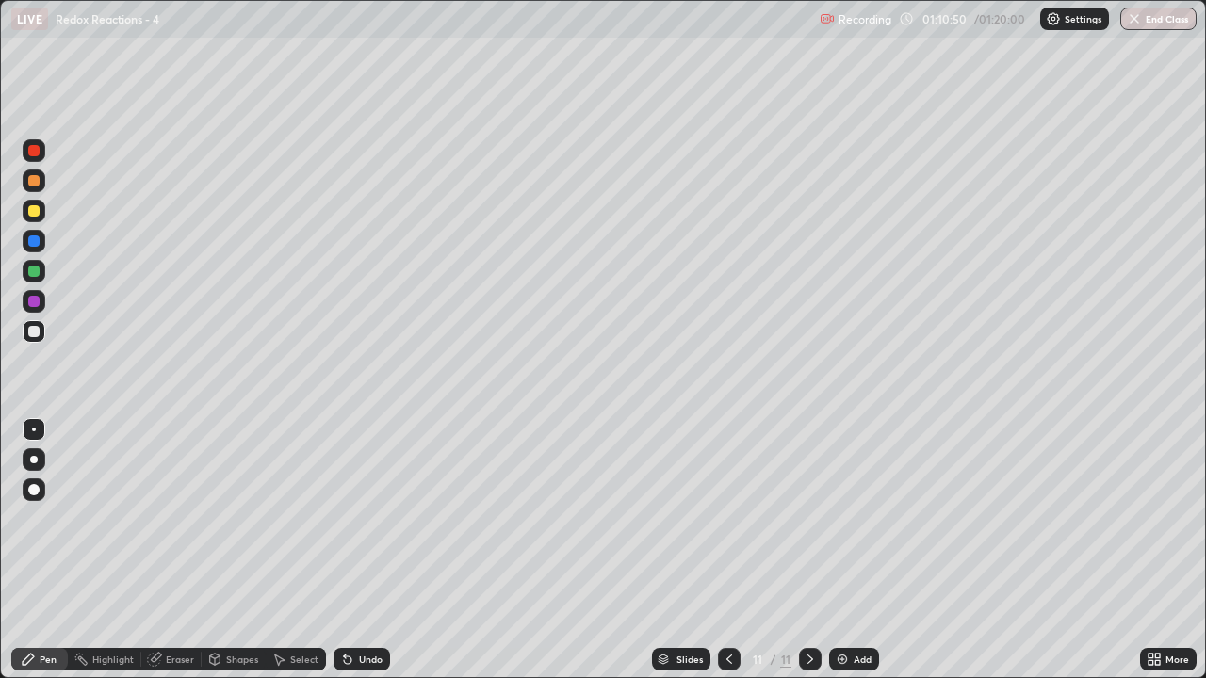
click at [34, 272] on div at bounding box center [33, 271] width 11 height 11
click at [41, 221] on div at bounding box center [34, 211] width 23 height 23
click at [39, 340] on div at bounding box center [34, 331] width 23 height 23
click at [37, 293] on div at bounding box center [34, 301] width 23 height 23
click at [29, 271] on div at bounding box center [33, 271] width 11 height 11
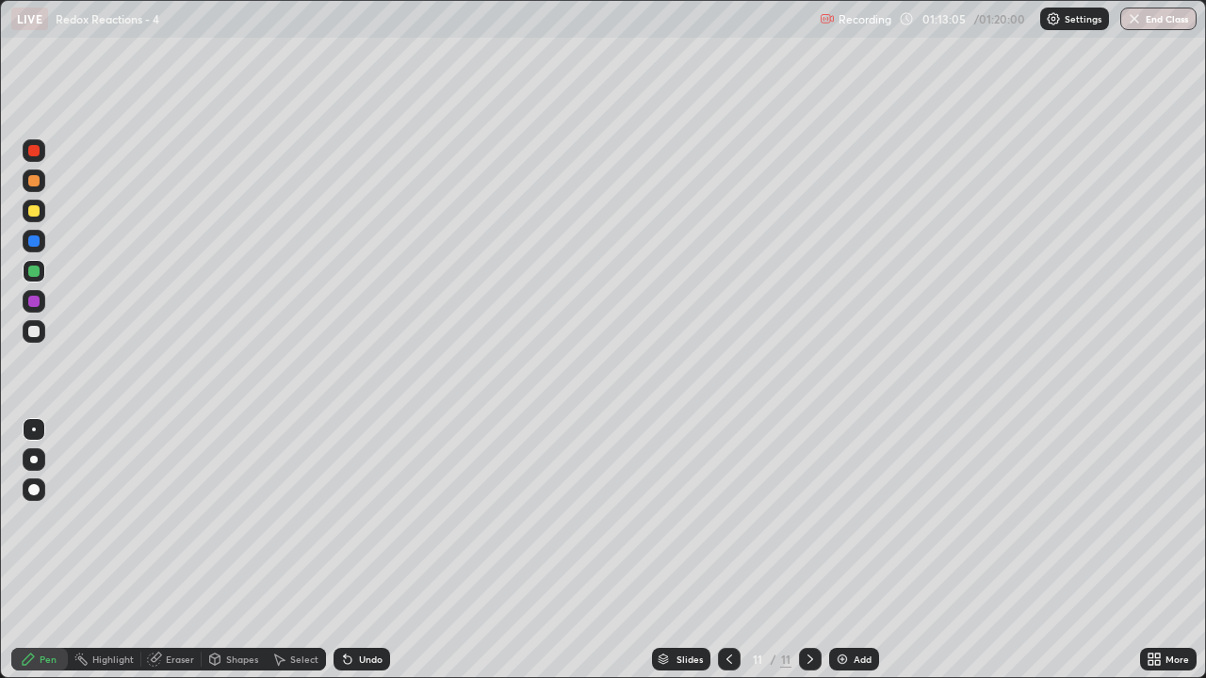
click at [1155, 17] on button "End Class" at bounding box center [1158, 19] width 76 height 23
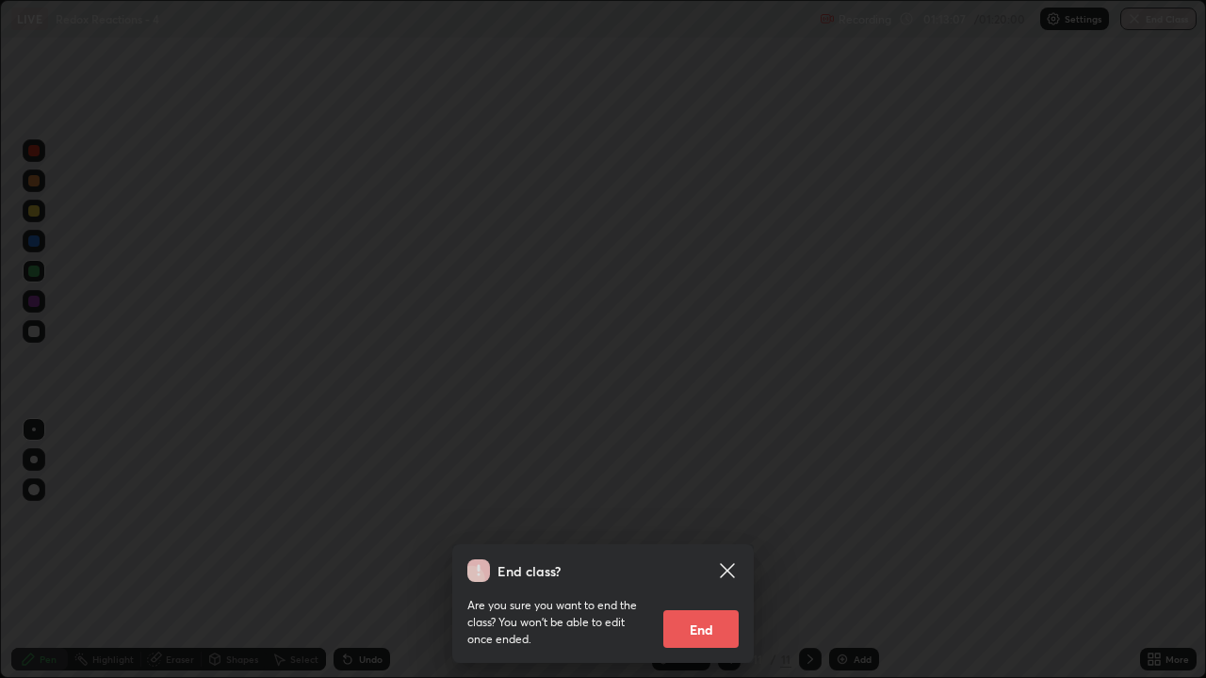
click at [713, 558] on button "End" at bounding box center [700, 630] width 75 height 38
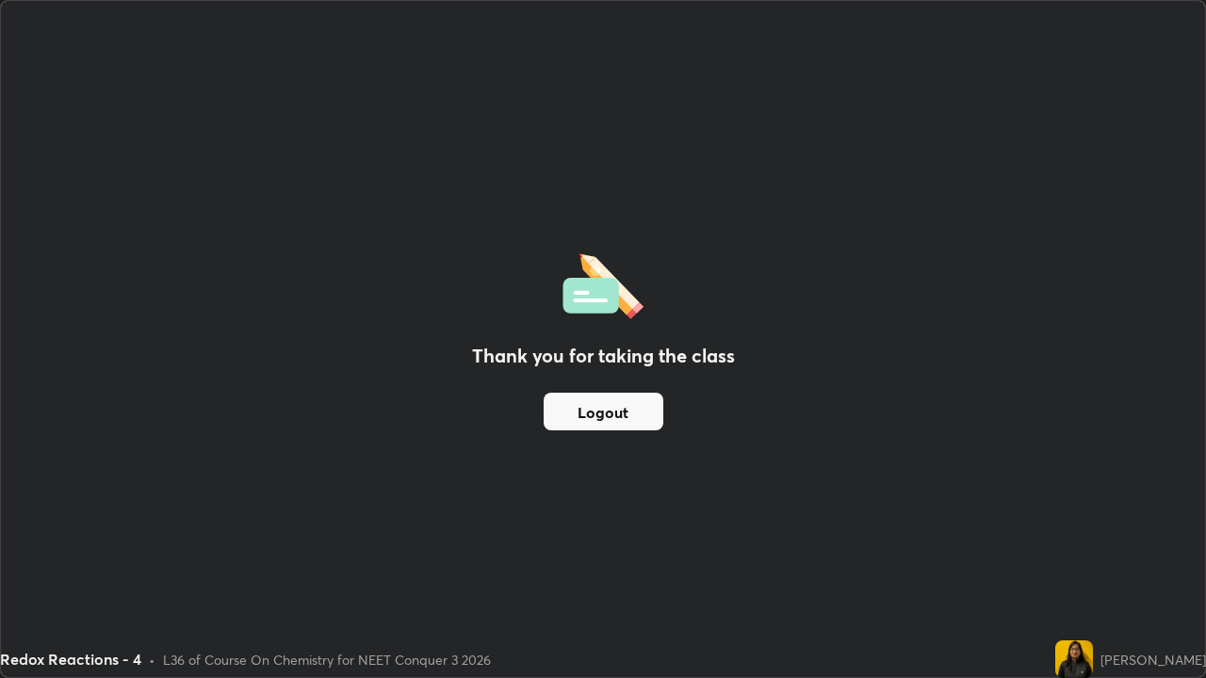
click at [633, 418] on button "Logout" at bounding box center [604, 412] width 120 height 38
click at [629, 414] on button "Logout" at bounding box center [604, 412] width 120 height 38
